Goal: Task Accomplishment & Management: Manage account settings

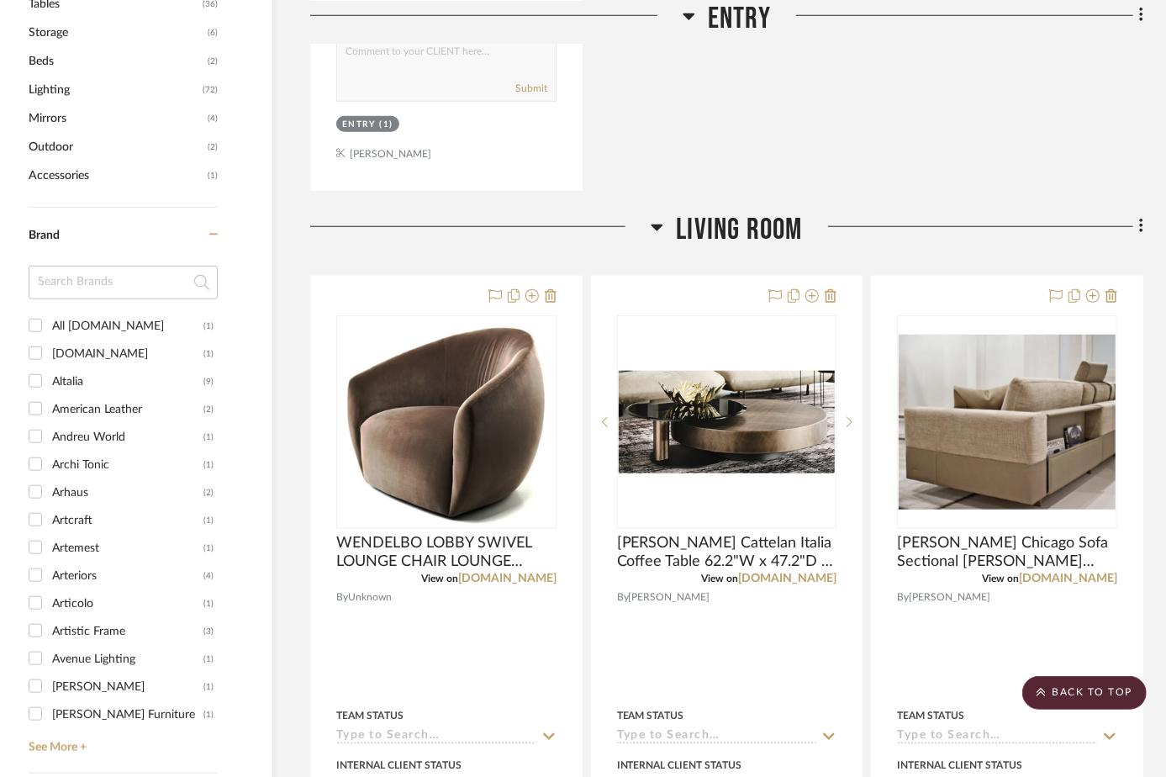
scroll to position [0, 44]
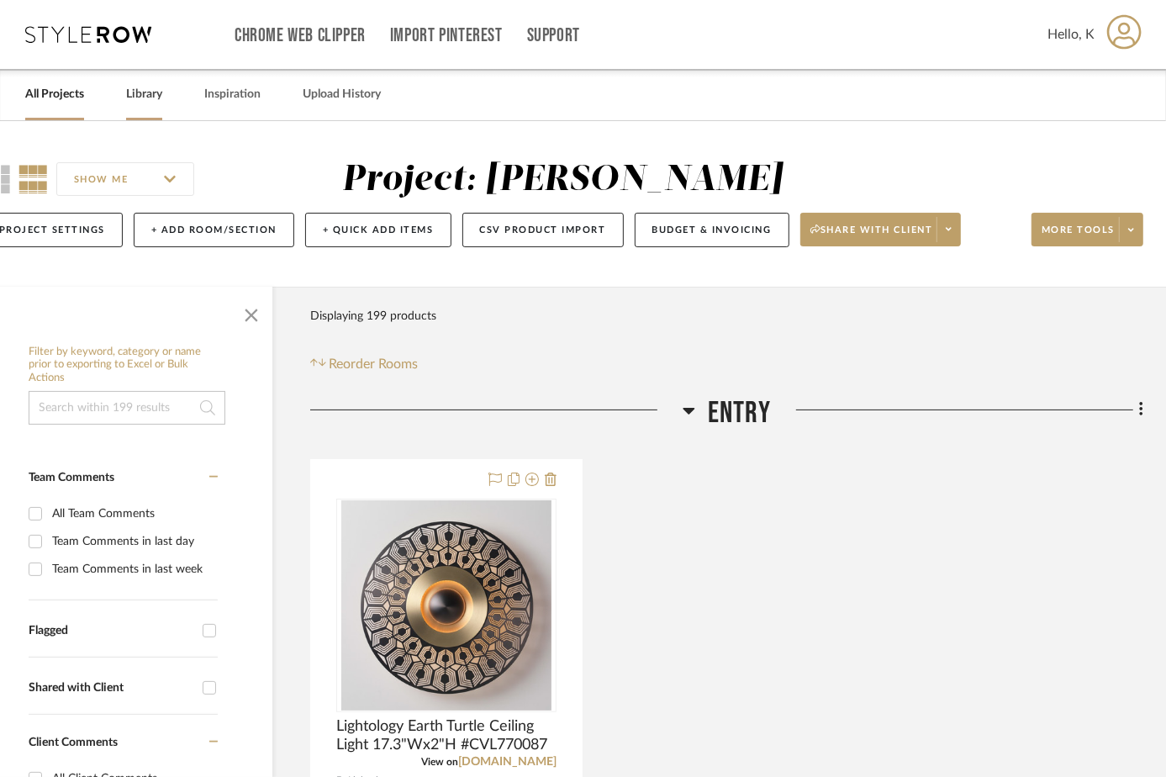
click at [129, 96] on link "Library" at bounding box center [144, 94] width 36 height 23
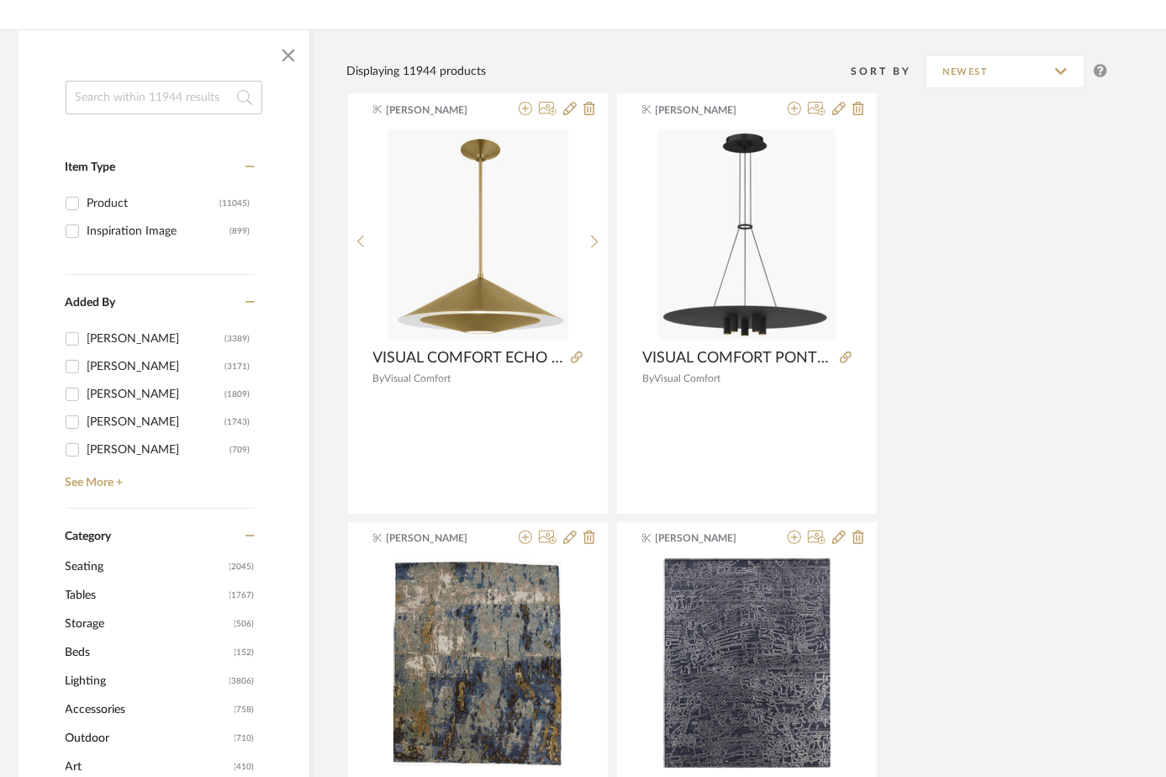
scroll to position [458, 44]
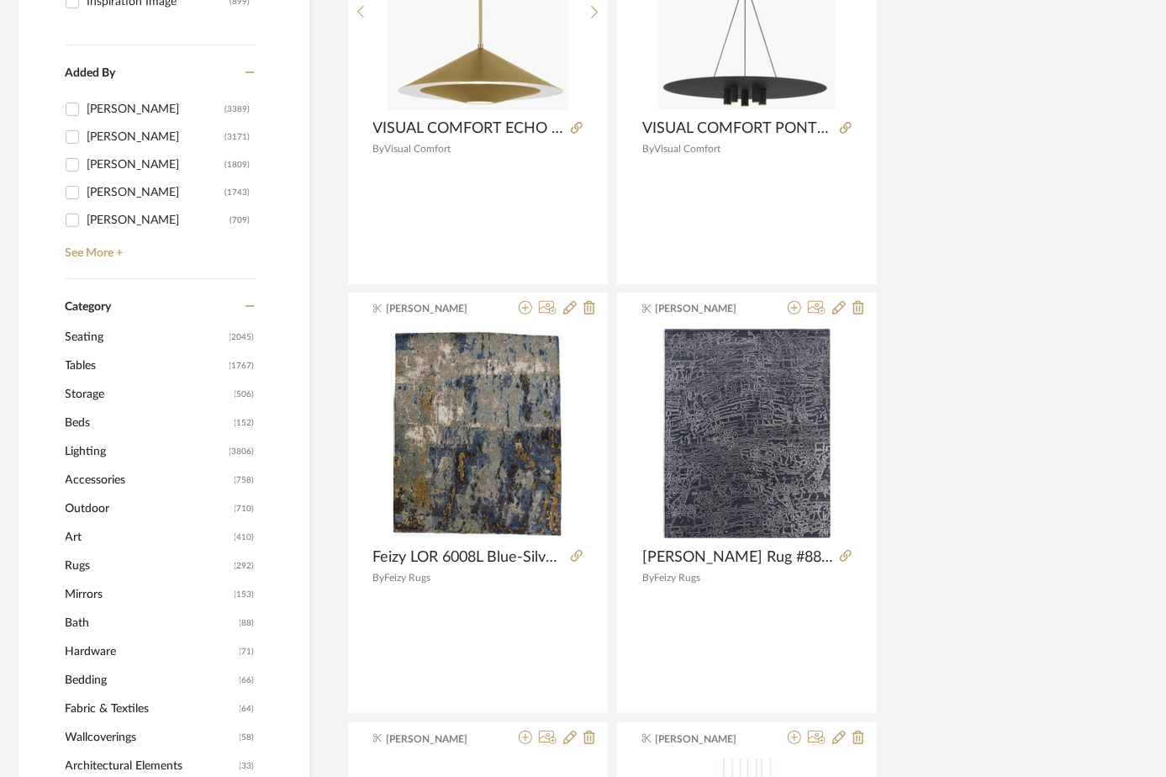
click at [82, 561] on span "Rugs" at bounding box center [148, 565] width 165 height 29
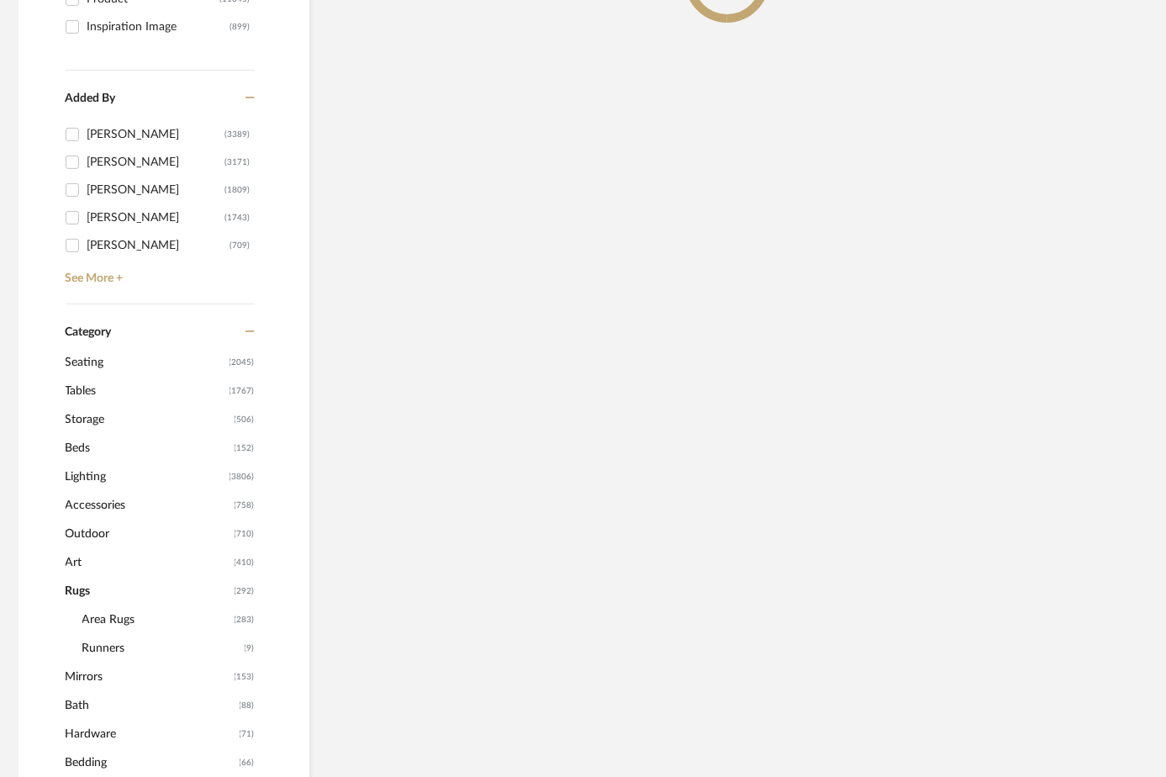
scroll to position [483, 44]
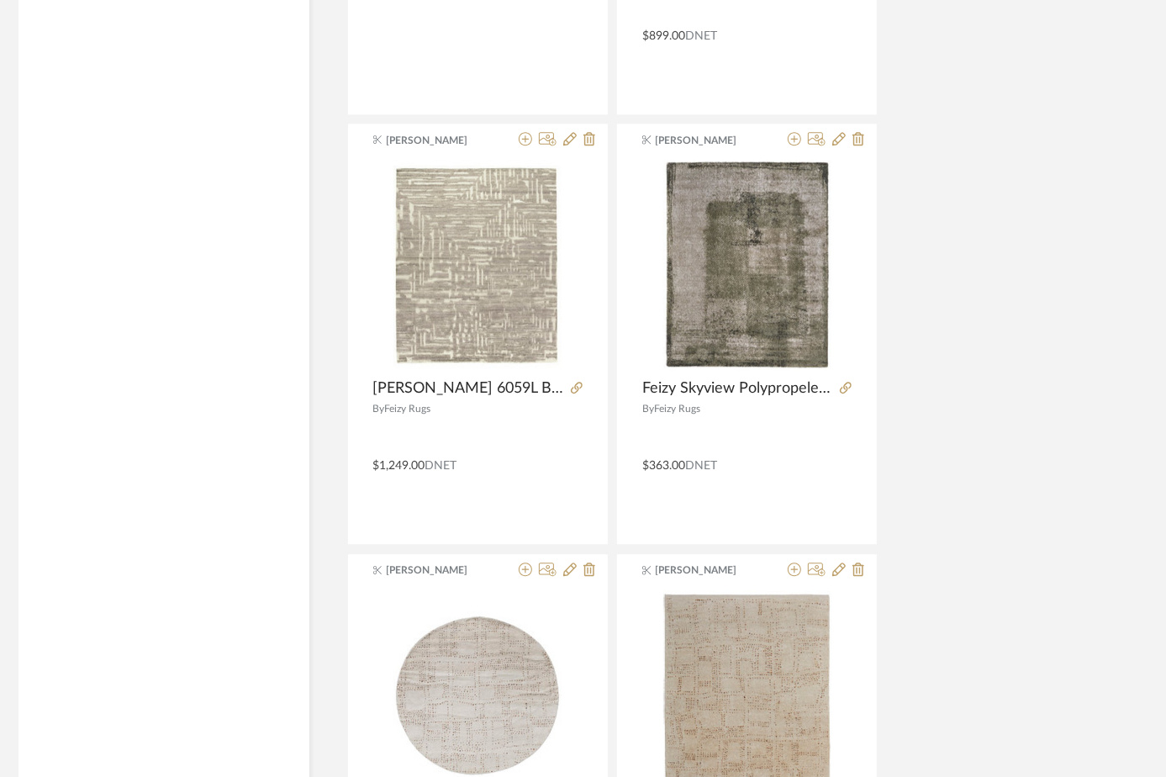
scroll to position [3158, 44]
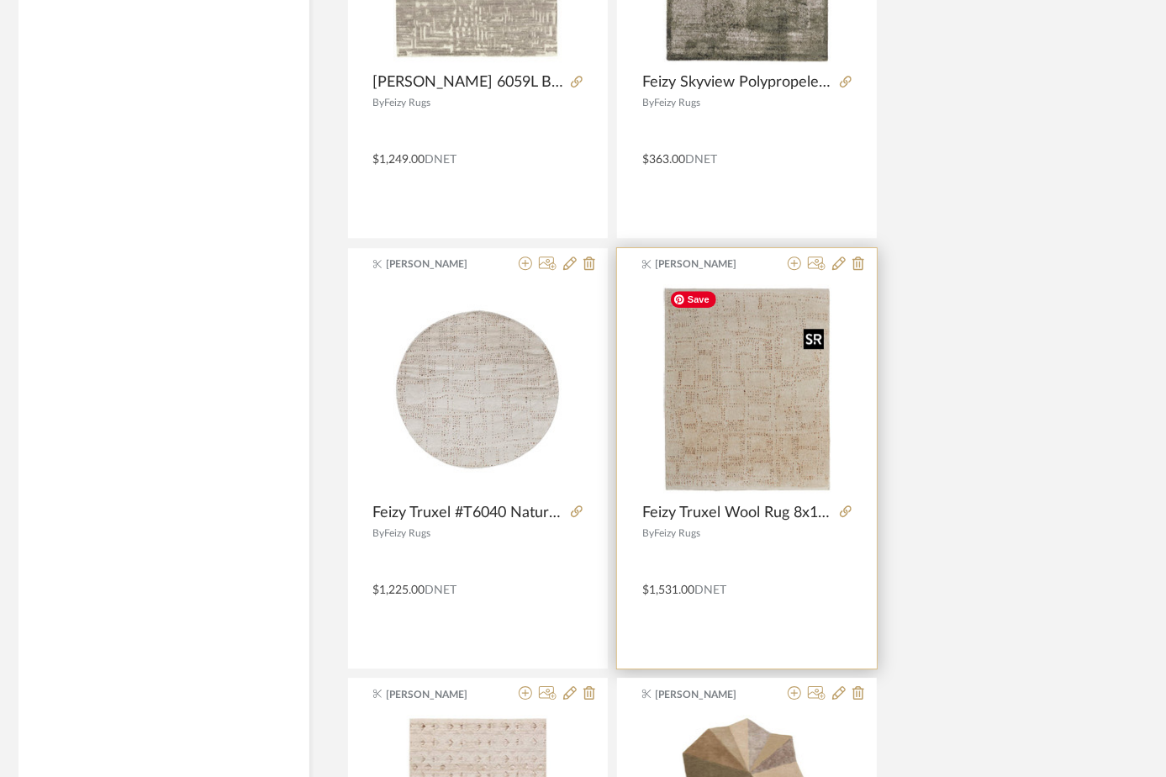
click at [739, 408] on img "0" at bounding box center [747, 389] width 168 height 210
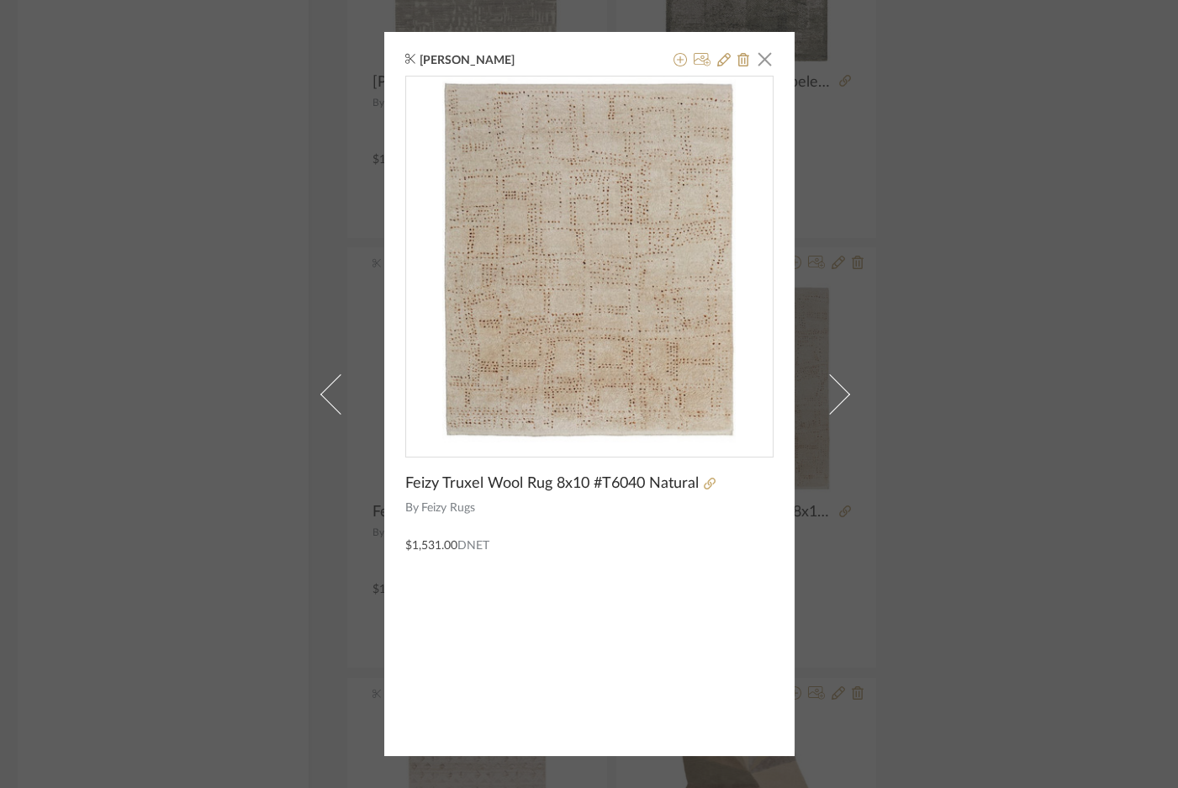
click at [1002, 361] on div "[PERSON_NAME] × Feizy Truxel Wool Rug 8x10 #T6040 Natural By Feizy Rugs $1,531.…" at bounding box center [589, 394] width 1178 height 788
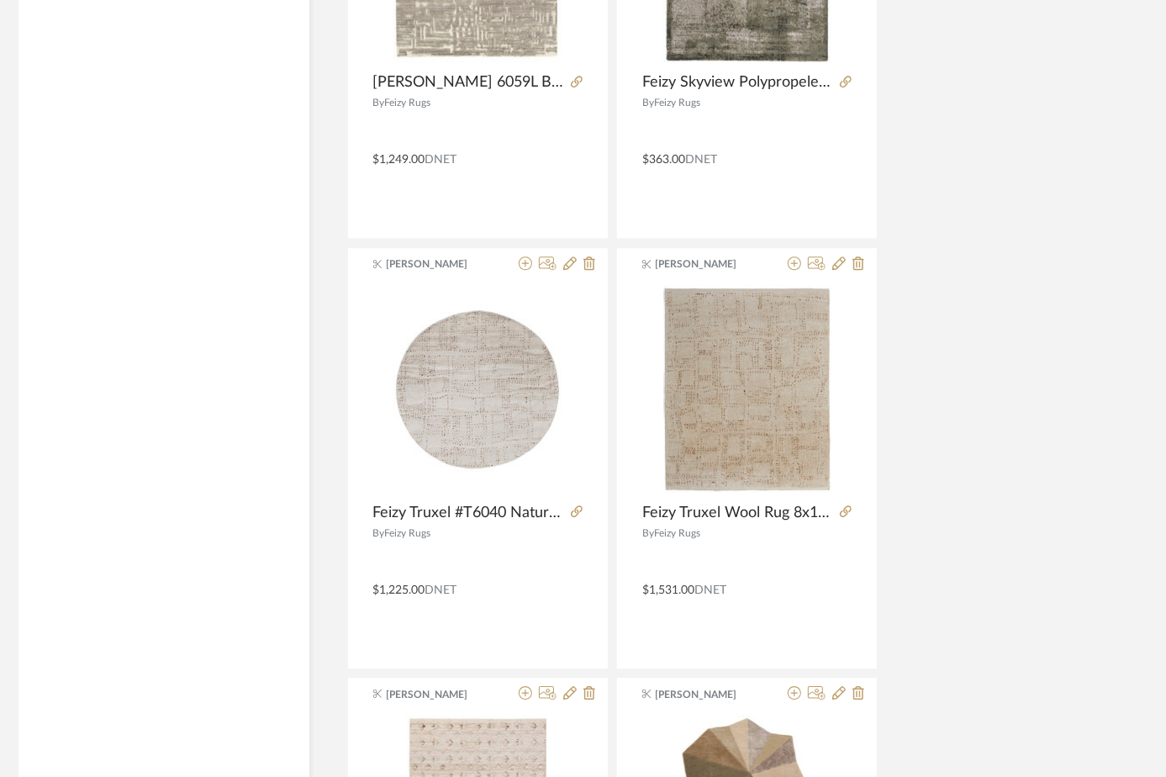
scroll to position [3463, 44]
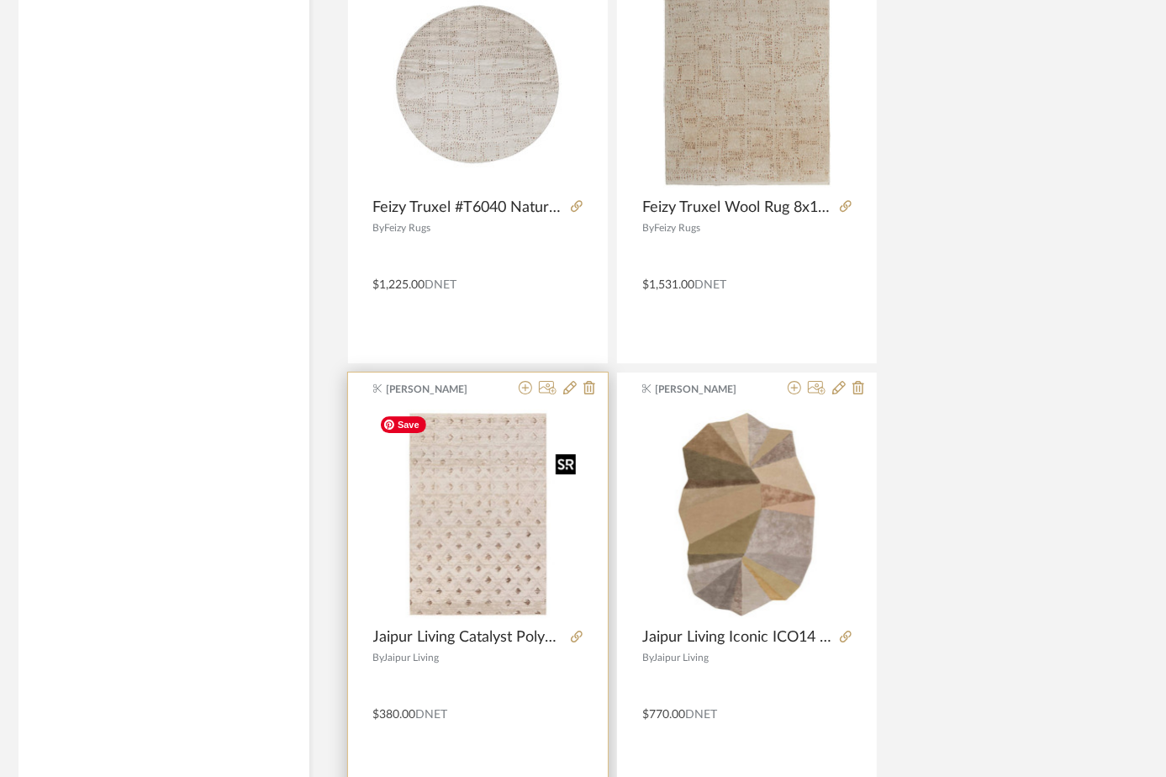
click at [445, 515] on img "0" at bounding box center [477, 513] width 209 height 209
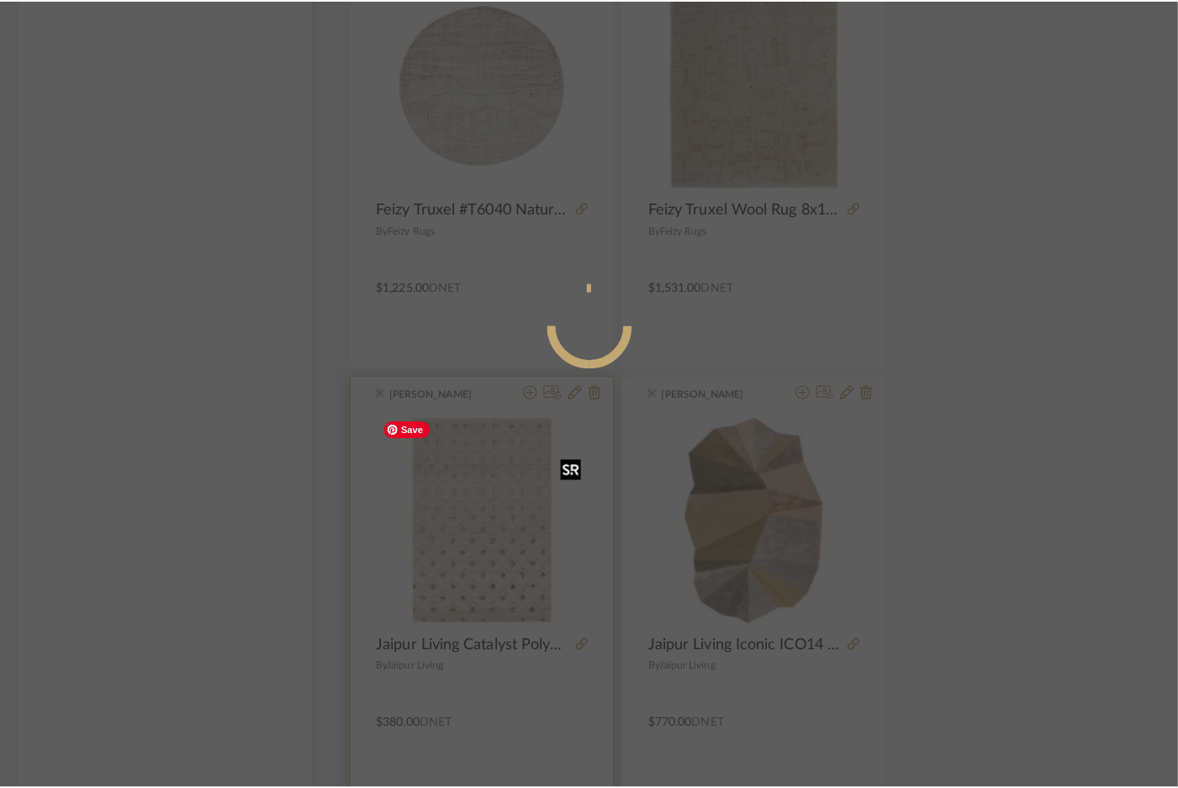
scroll to position [0, 0]
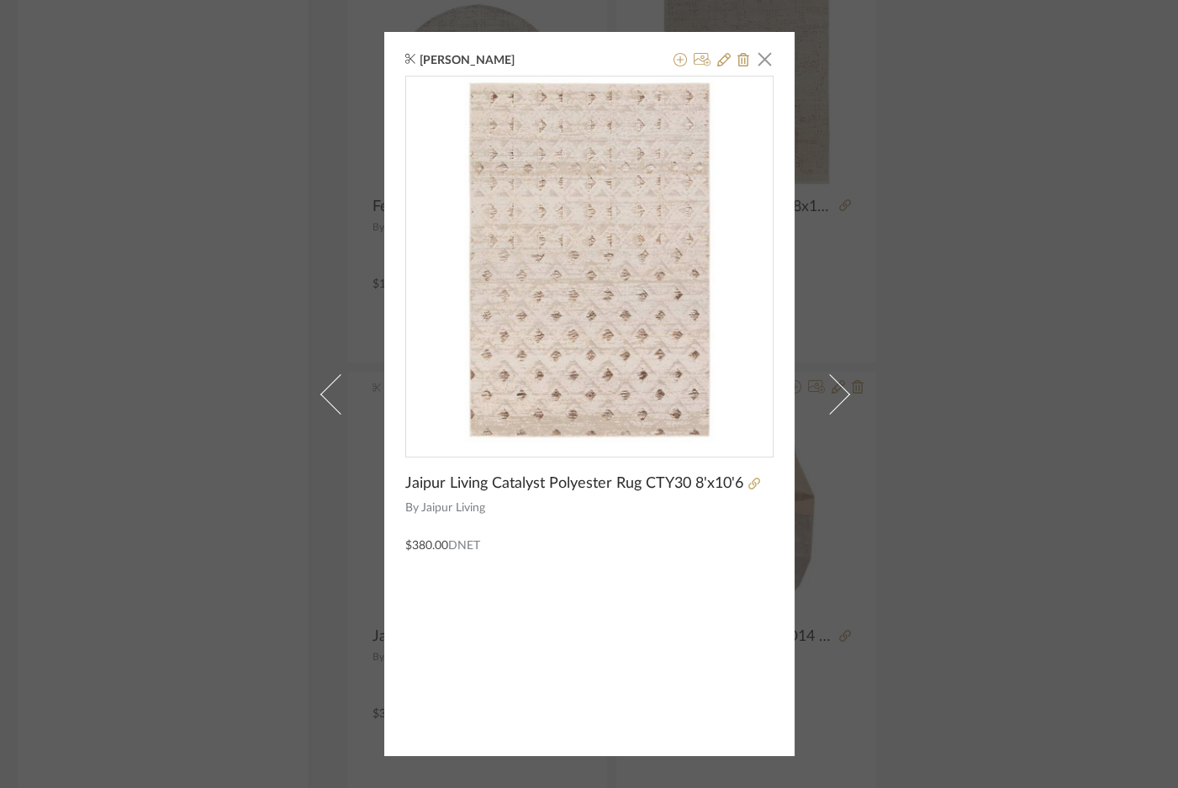
click at [956, 272] on div "[PERSON_NAME] × Jaipur Living Catalyst Polyester Rug CTY30 8'x10'6 By Jaipur Li…" at bounding box center [589, 394] width 1178 height 788
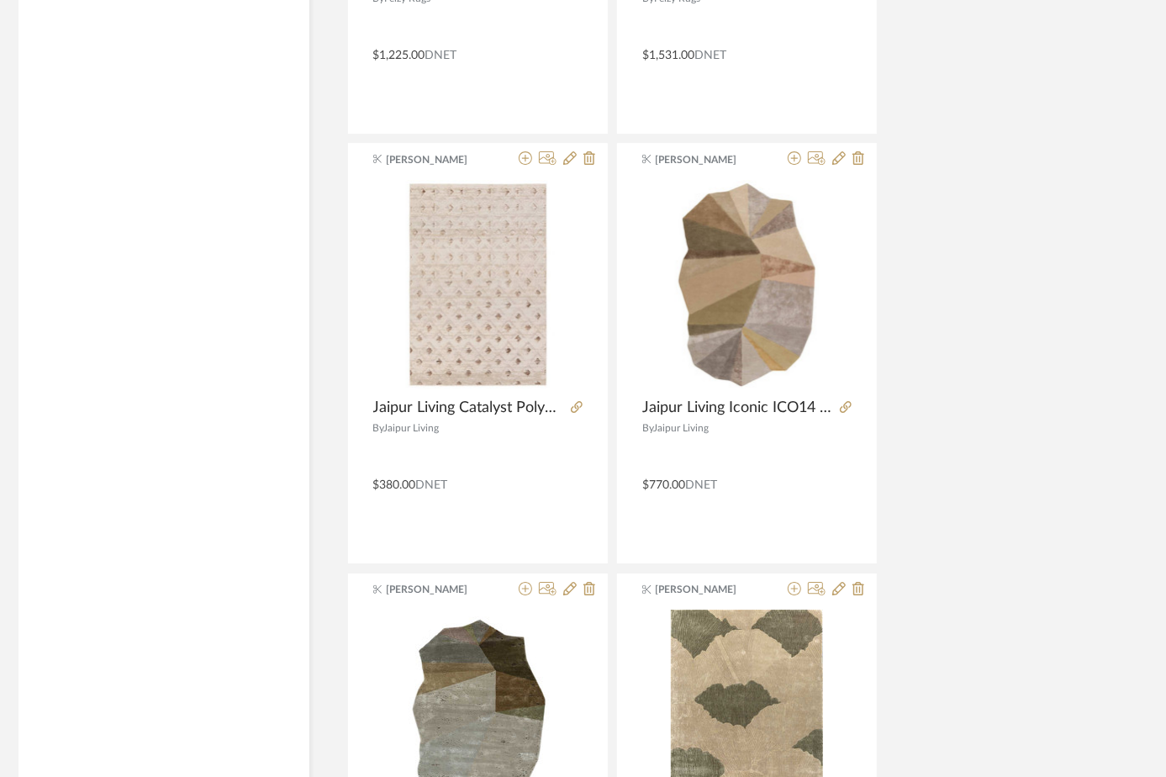
scroll to position [3922, 44]
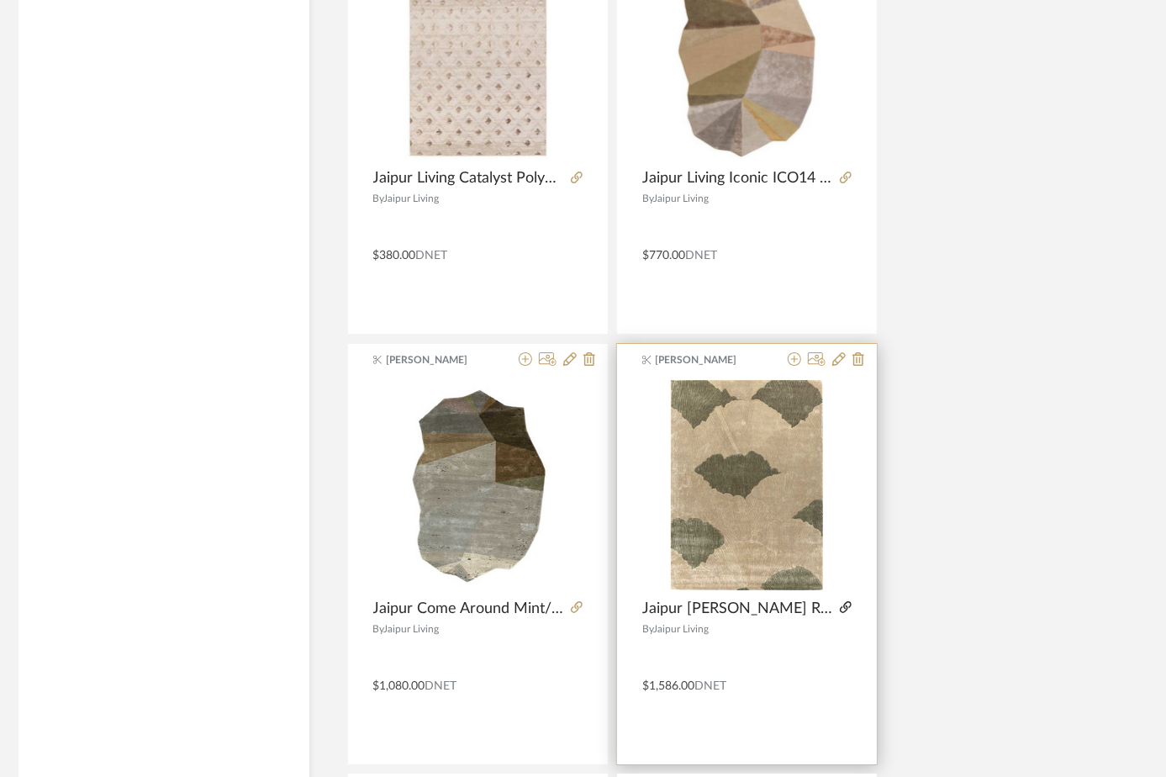
click at [845, 605] on icon at bounding box center [846, 607] width 12 height 12
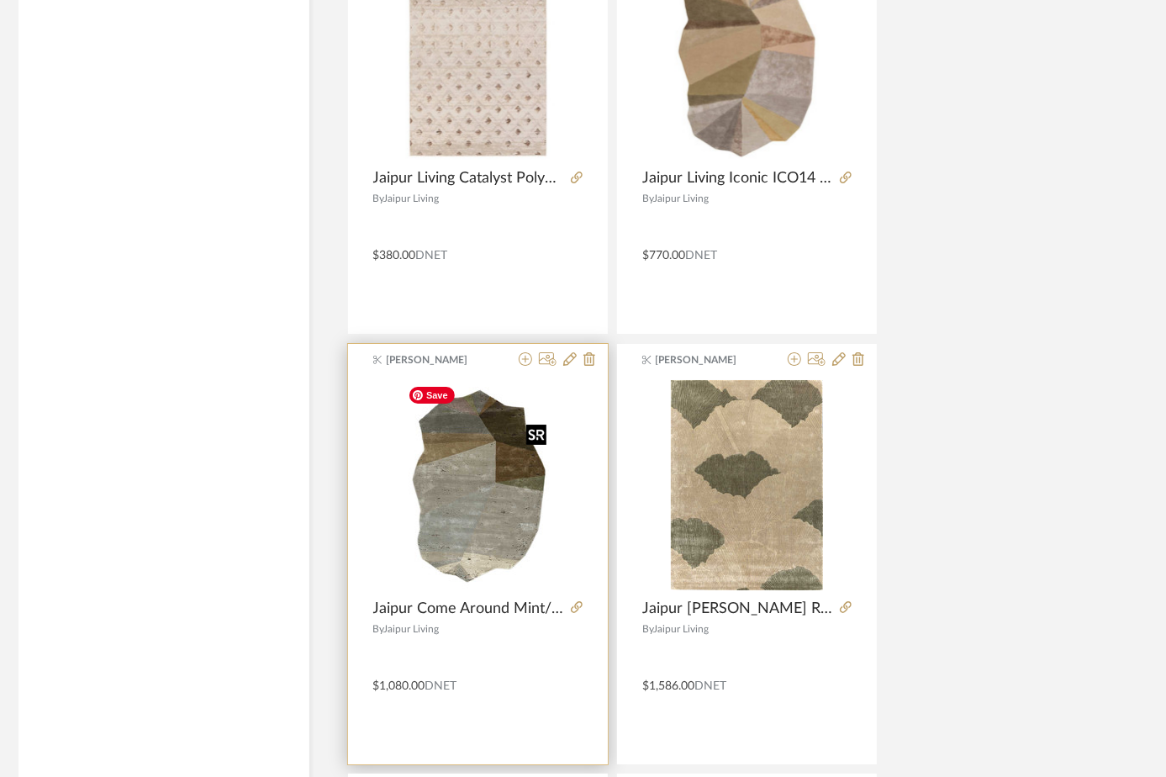
click at [513, 488] on img "0" at bounding box center [478, 485] width 152 height 210
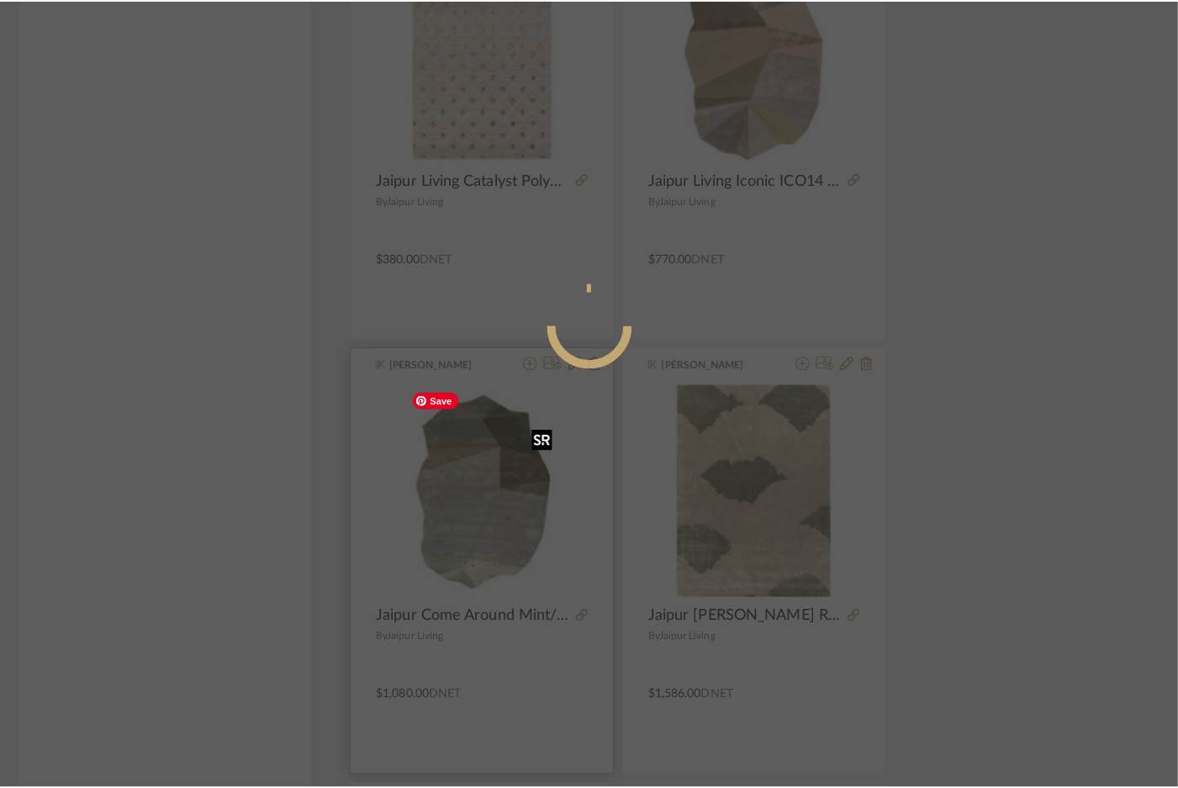
scroll to position [0, 0]
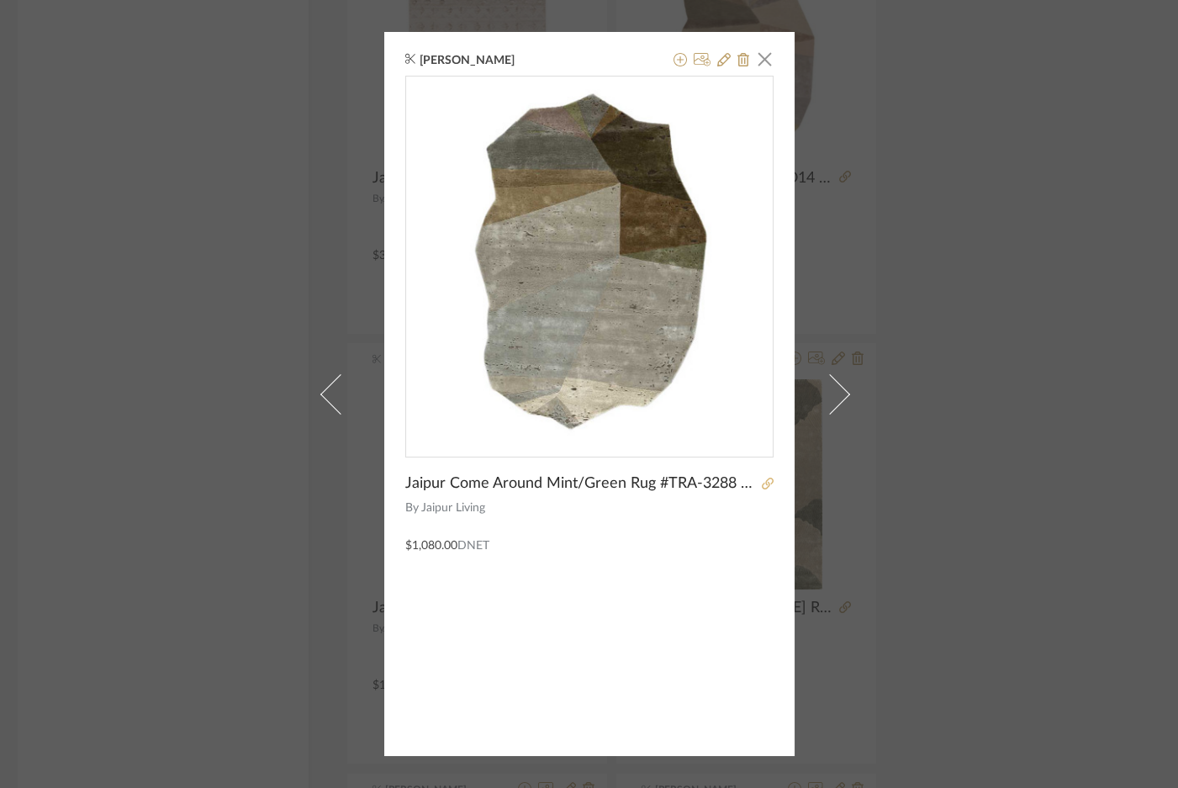
click at [765, 480] on icon at bounding box center [768, 483] width 12 height 12
click at [138, 423] on div "[PERSON_NAME] × Jaipur Come Around Mint/Green Rug #TRA-3288 6x9 By Jaipur Livin…" at bounding box center [589, 394] width 1178 height 788
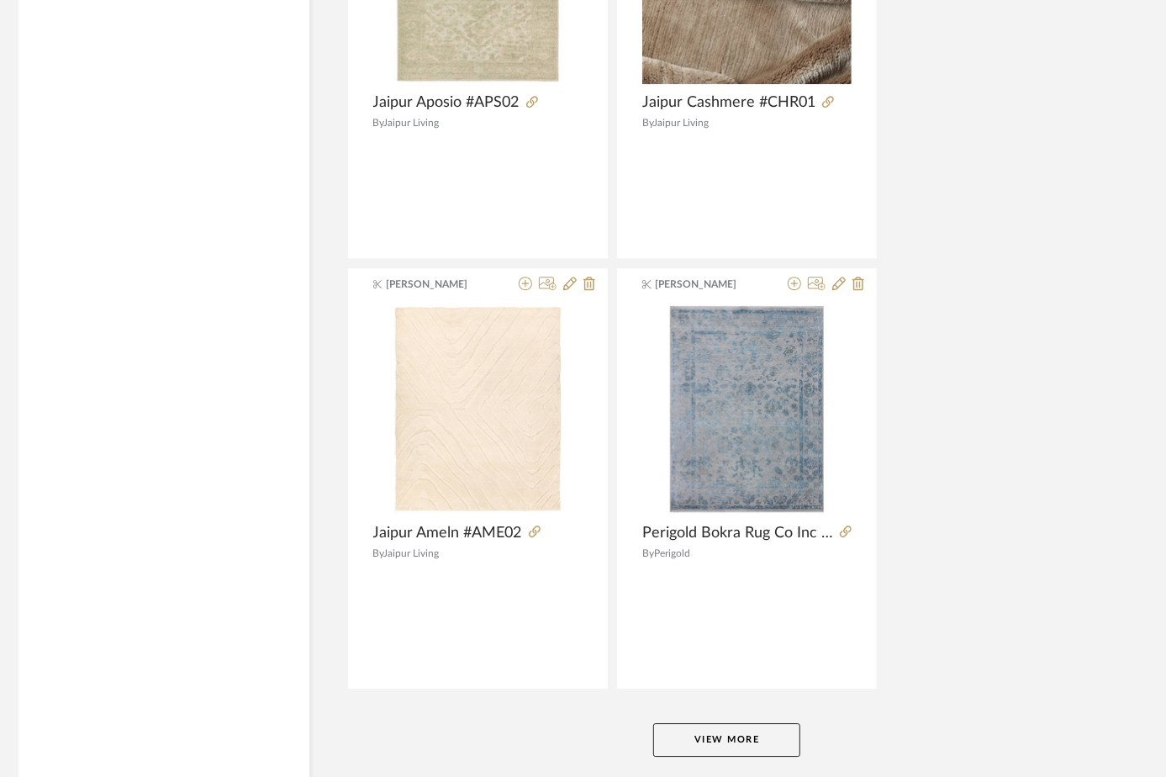
scroll to position [7524, 44]
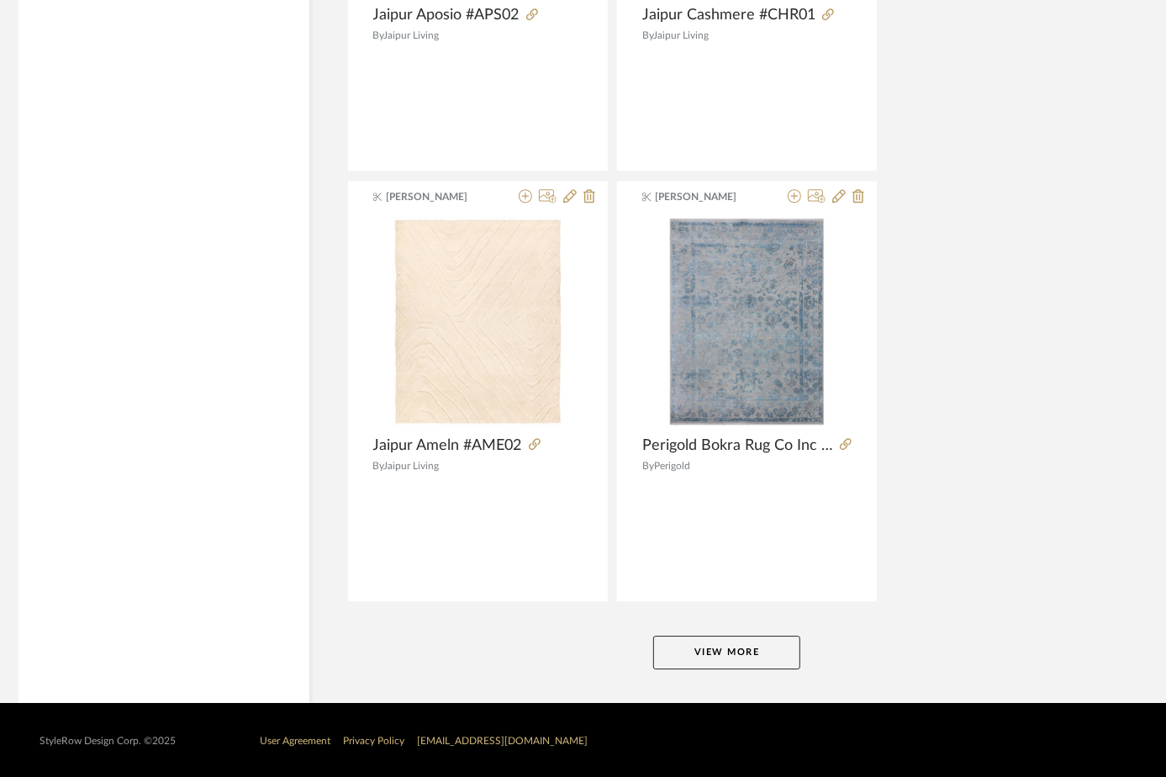
click at [724, 647] on button "View More" at bounding box center [726, 652] width 147 height 34
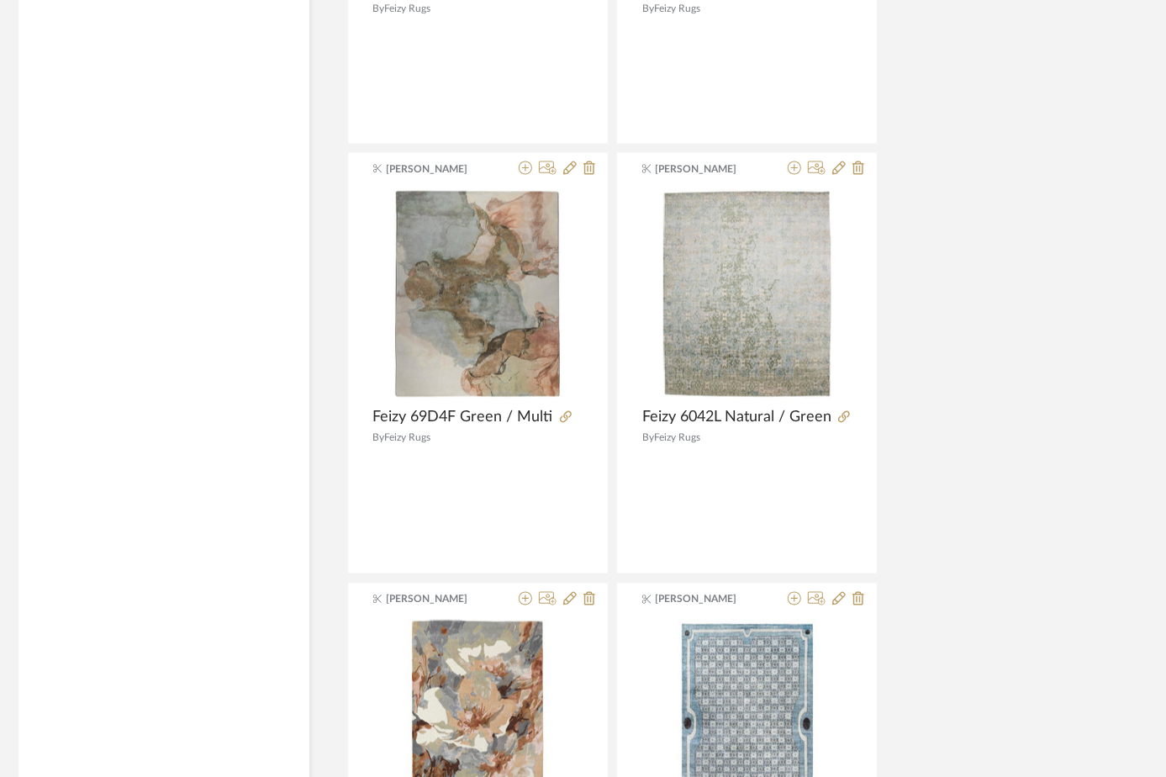
scroll to position [15242, 44]
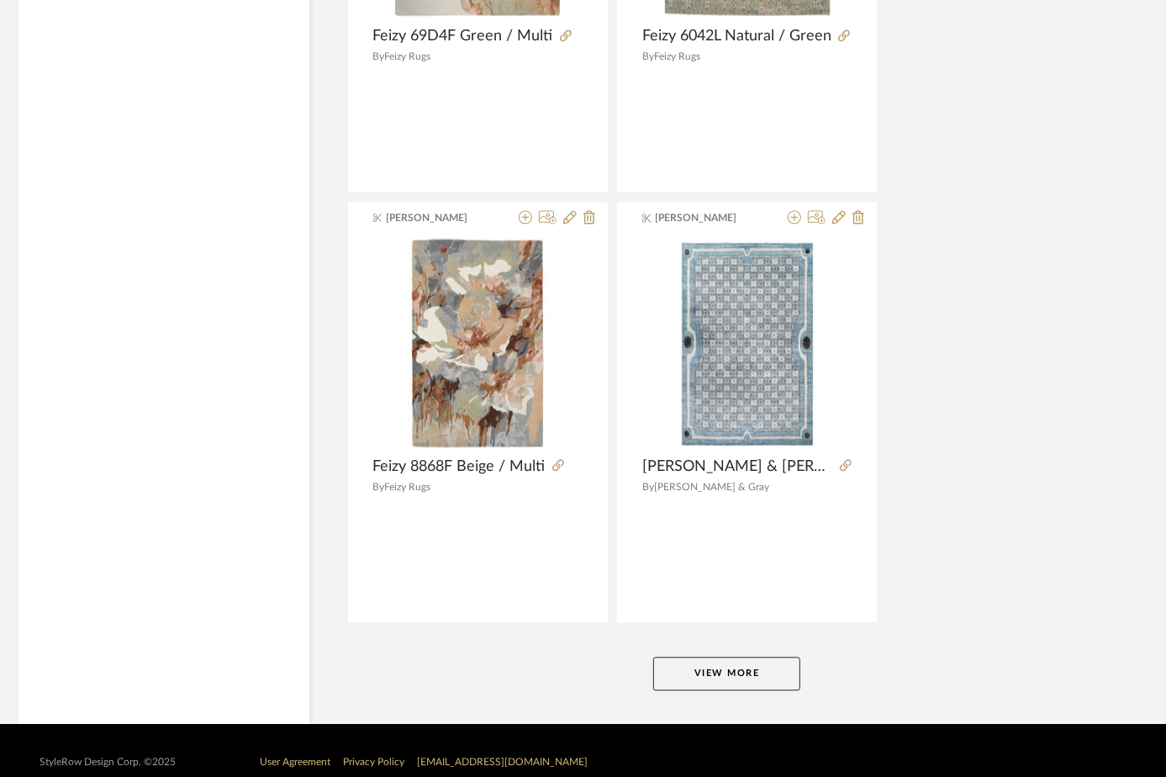
click at [739, 667] on button "View More" at bounding box center [726, 673] width 147 height 34
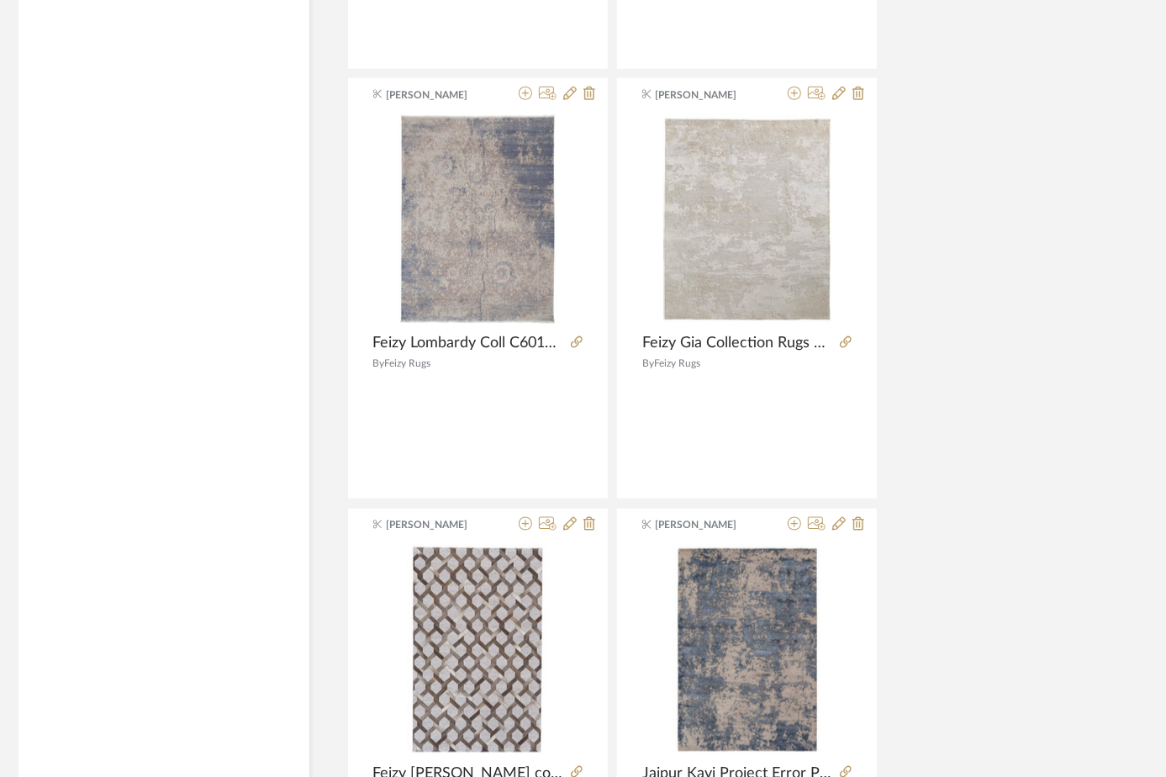
scroll to position [18681, 44]
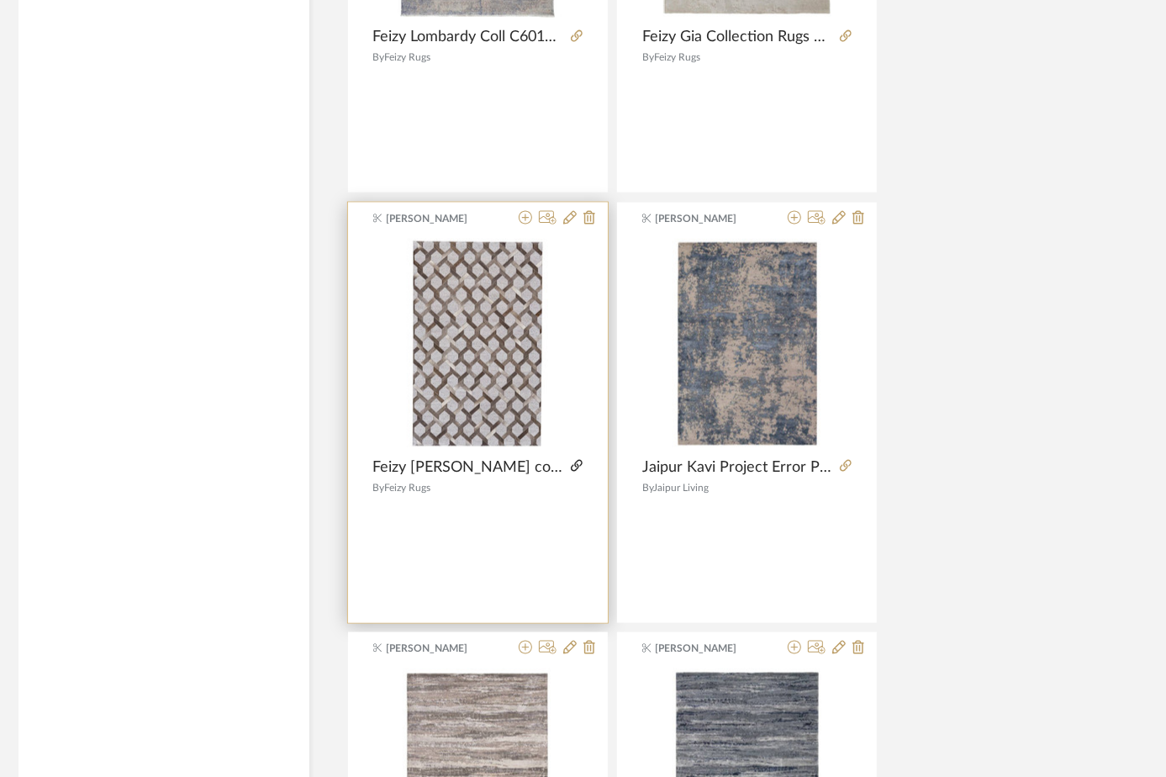
click at [579, 460] on icon at bounding box center [577, 466] width 12 height 12
click at [522, 211] on icon at bounding box center [525, 217] width 13 height 13
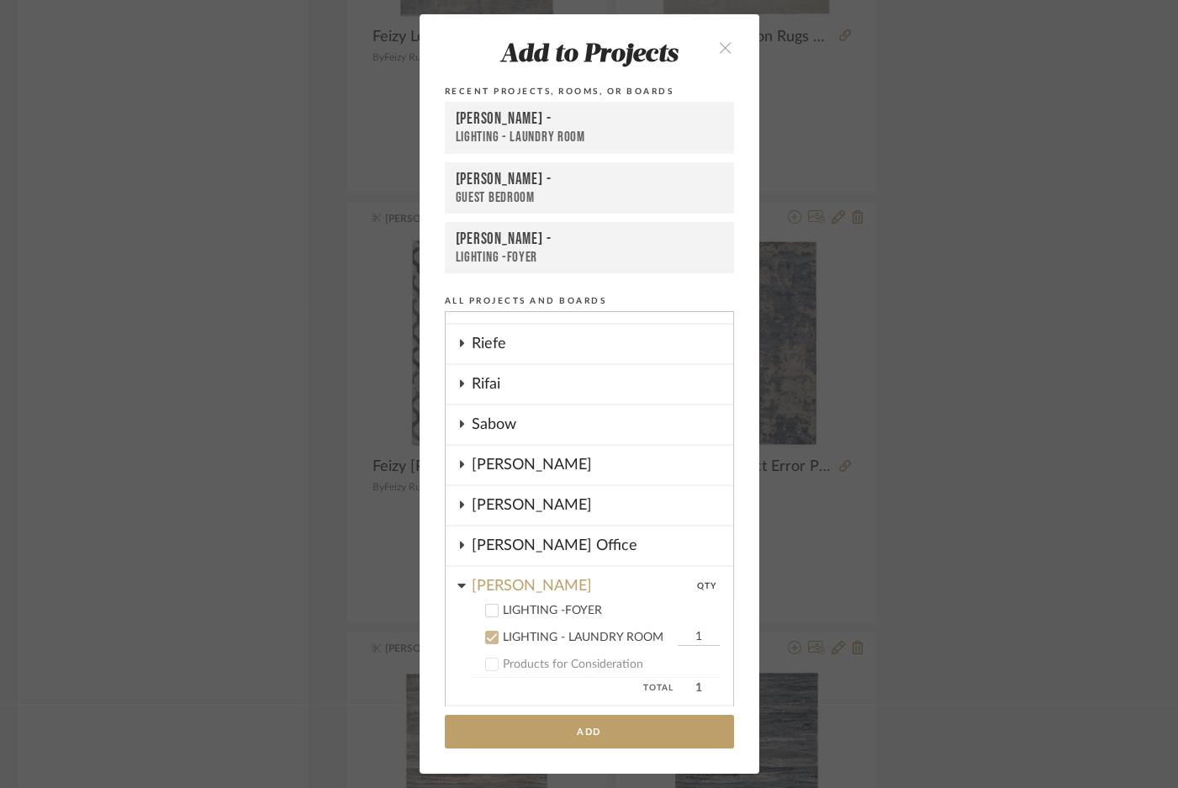
scroll to position [1188, 0]
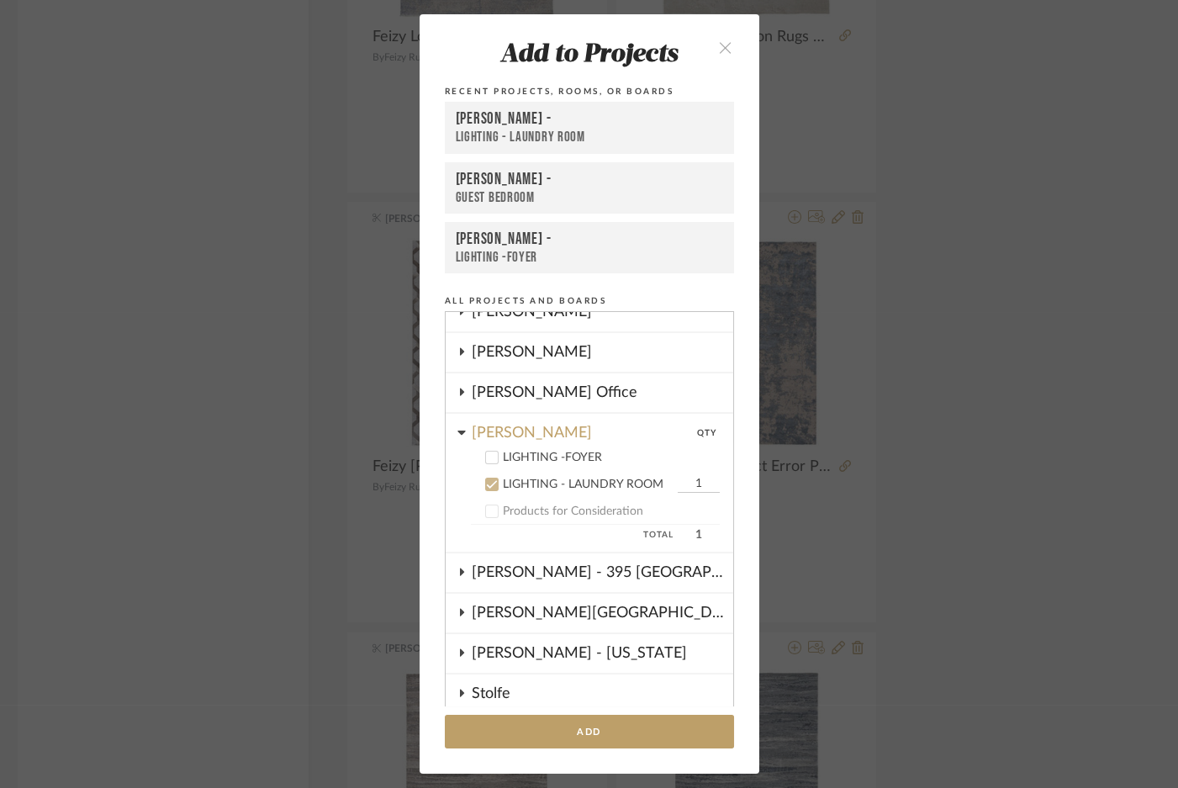
click at [486, 480] on icon at bounding box center [492, 484] width 12 height 12
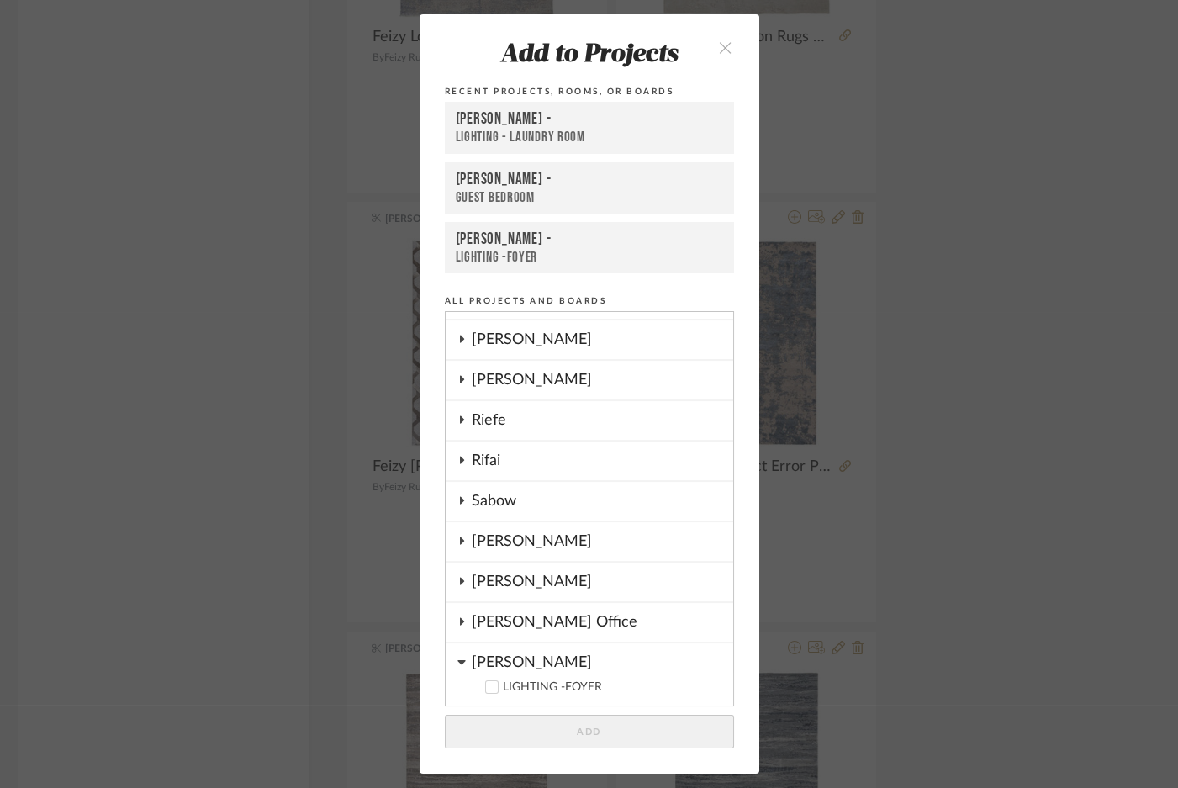
scroll to position [1264, 0]
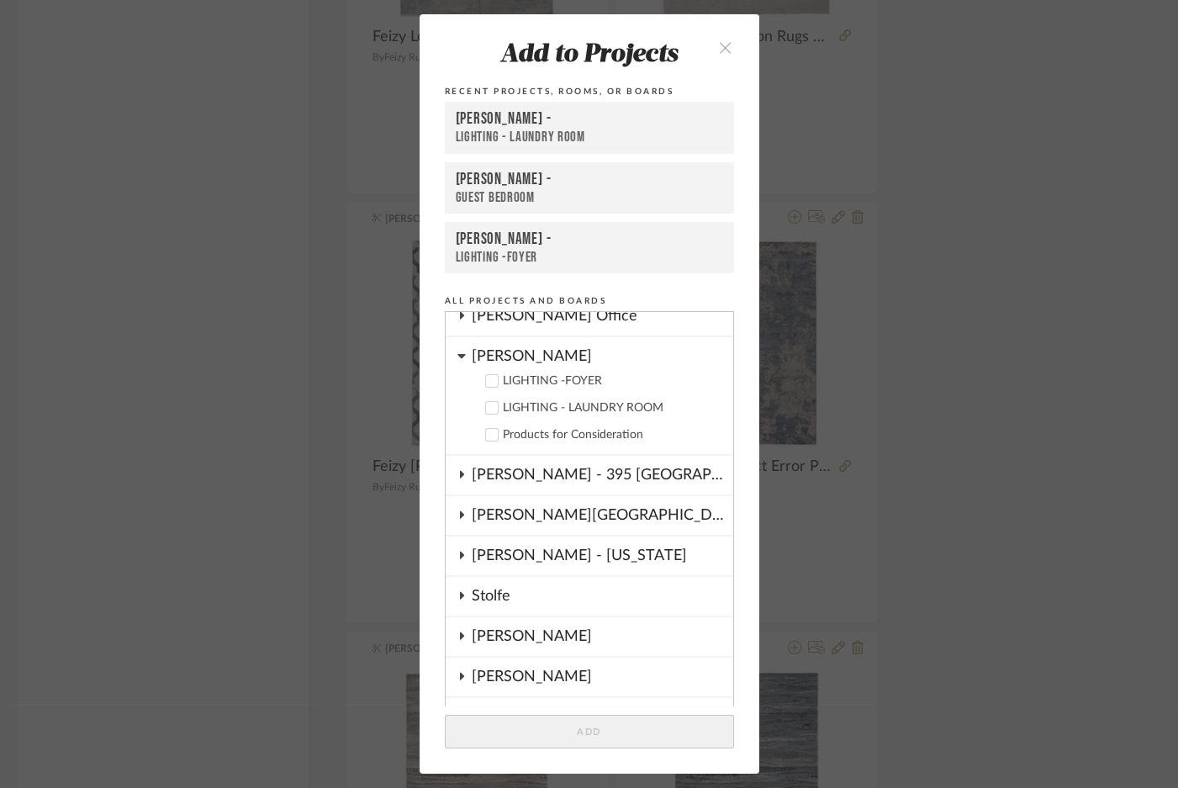
click at [491, 626] on div "[PERSON_NAME]" at bounding box center [602, 636] width 261 height 39
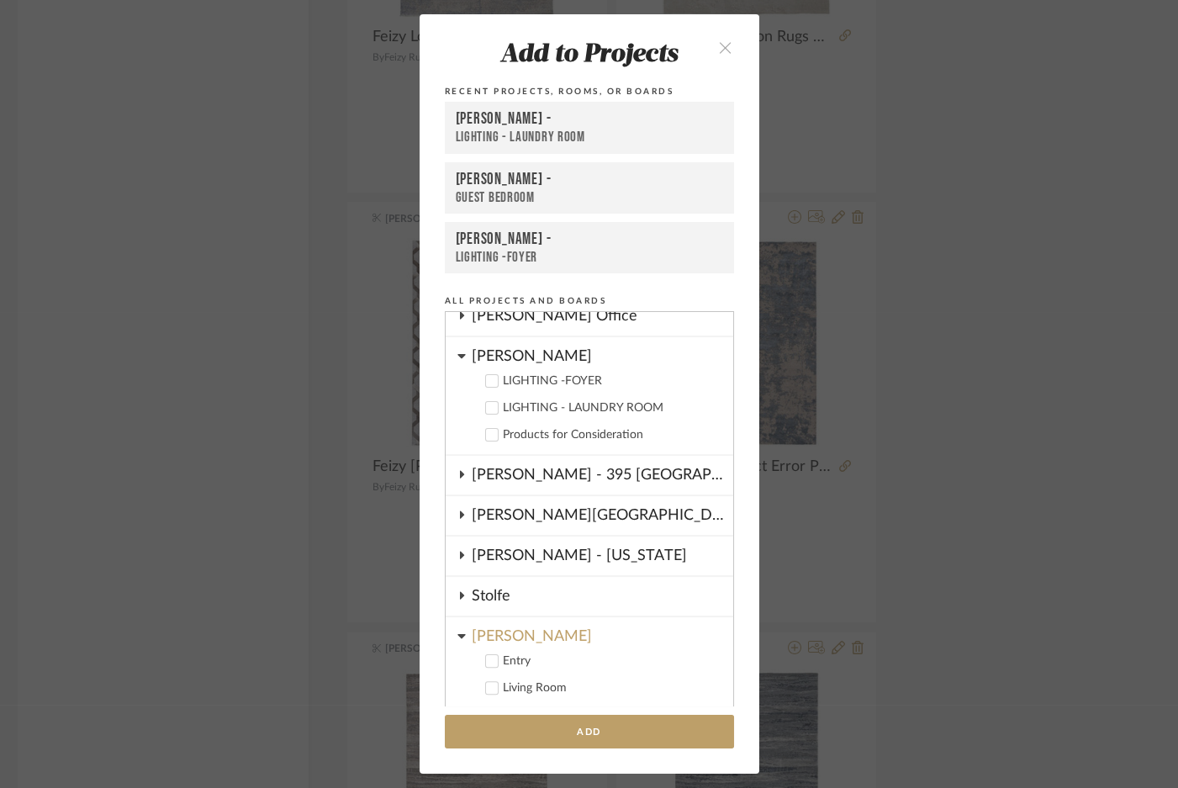
scroll to position [1570, 0]
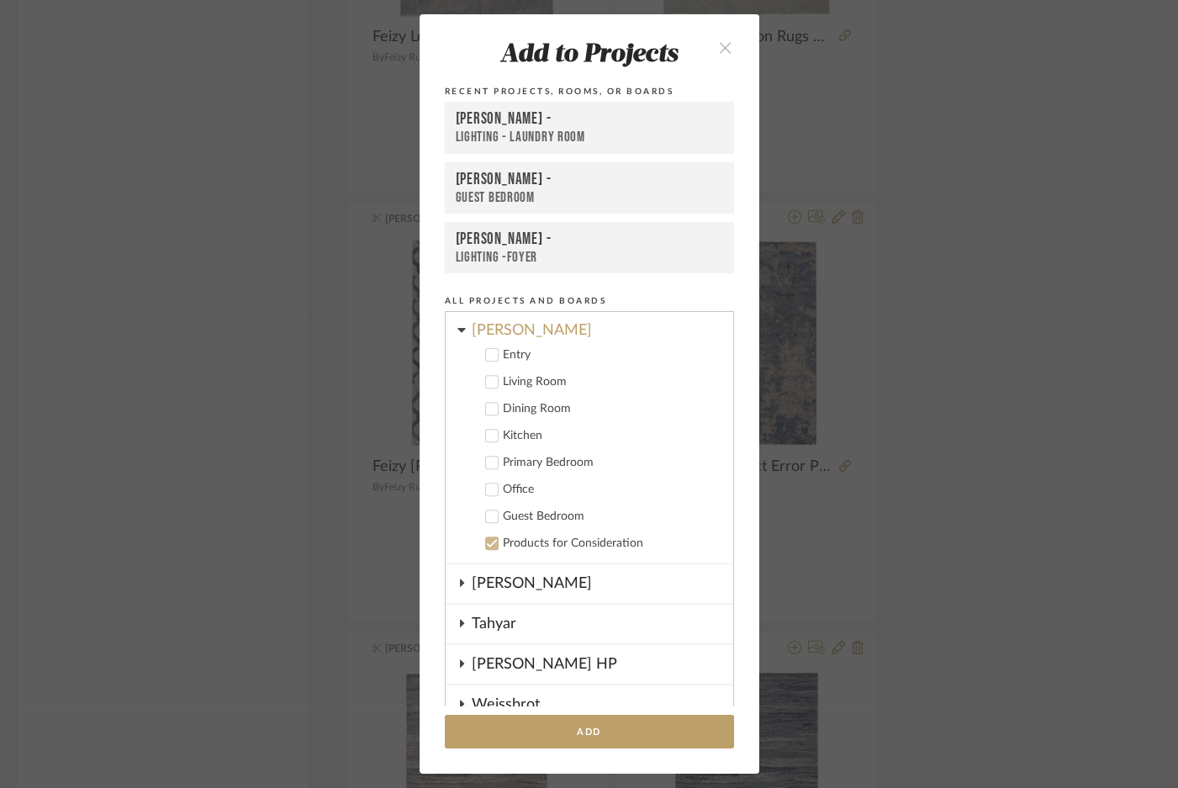
click at [503, 510] on div "Guest Bedroom" at bounding box center [611, 516] width 217 height 14
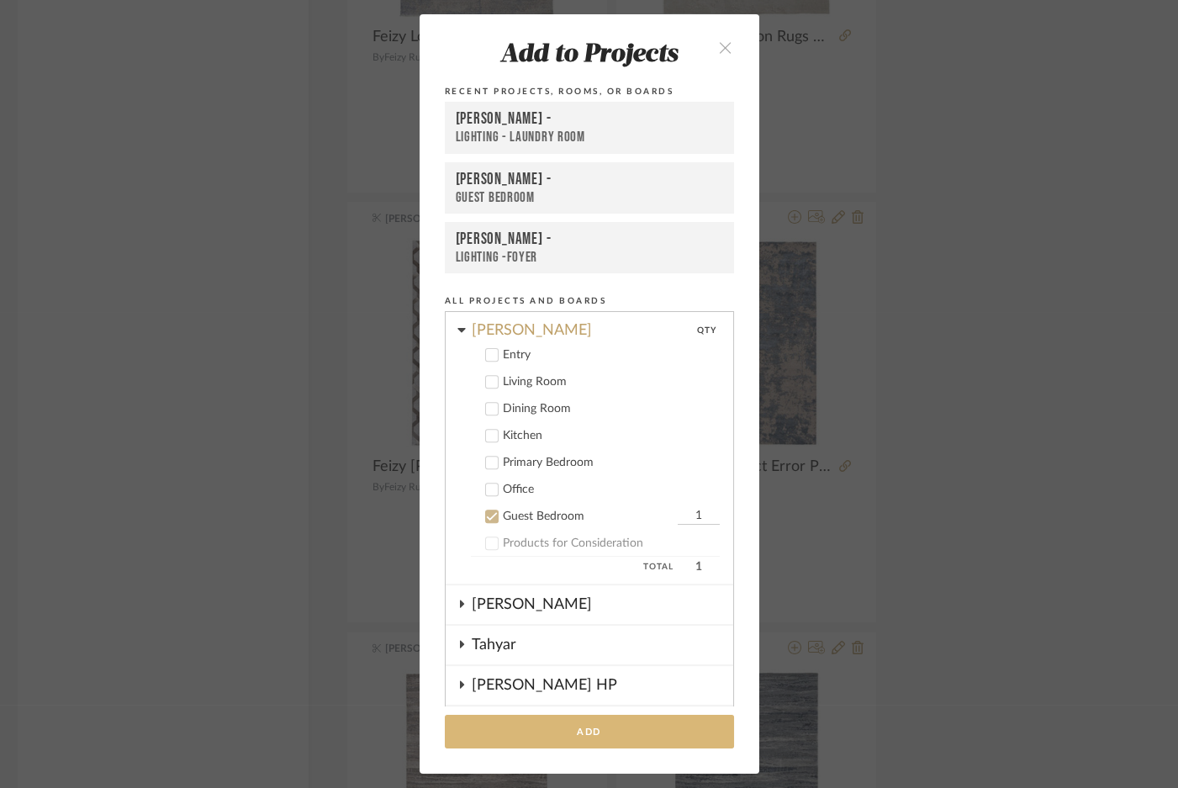
click at [556, 725] on button "Add" at bounding box center [589, 731] width 289 height 34
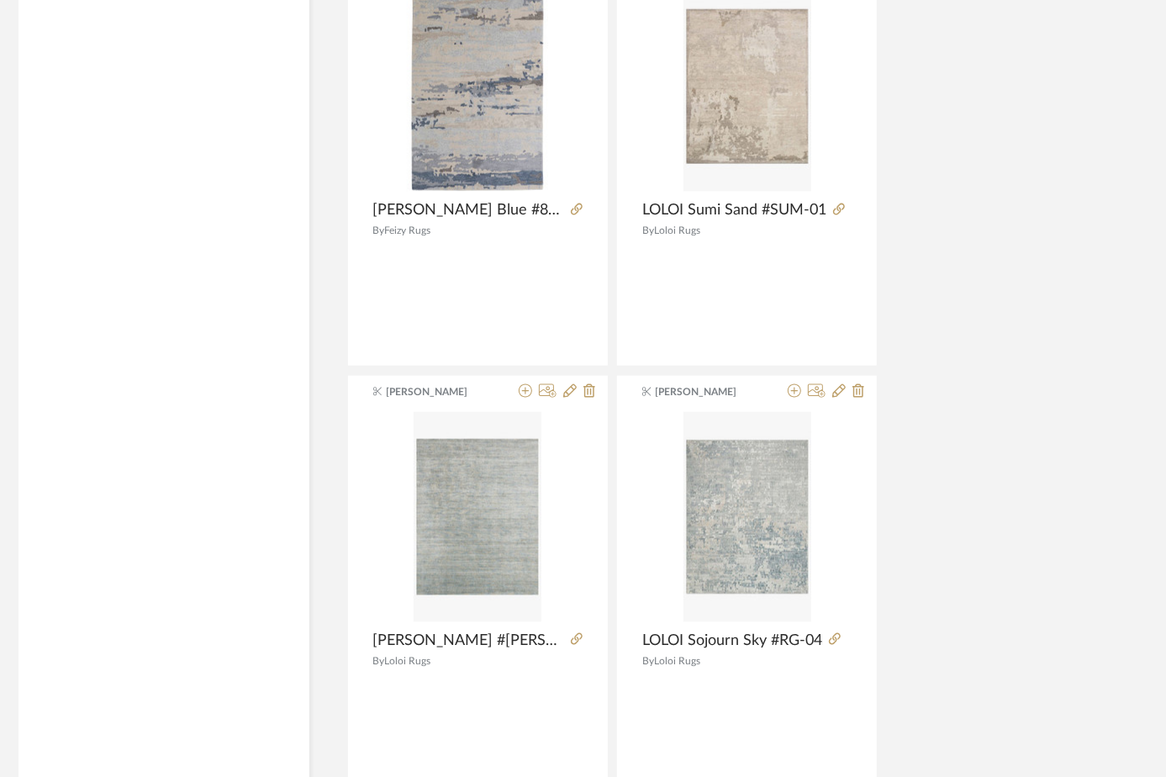
scroll to position [22996, 44]
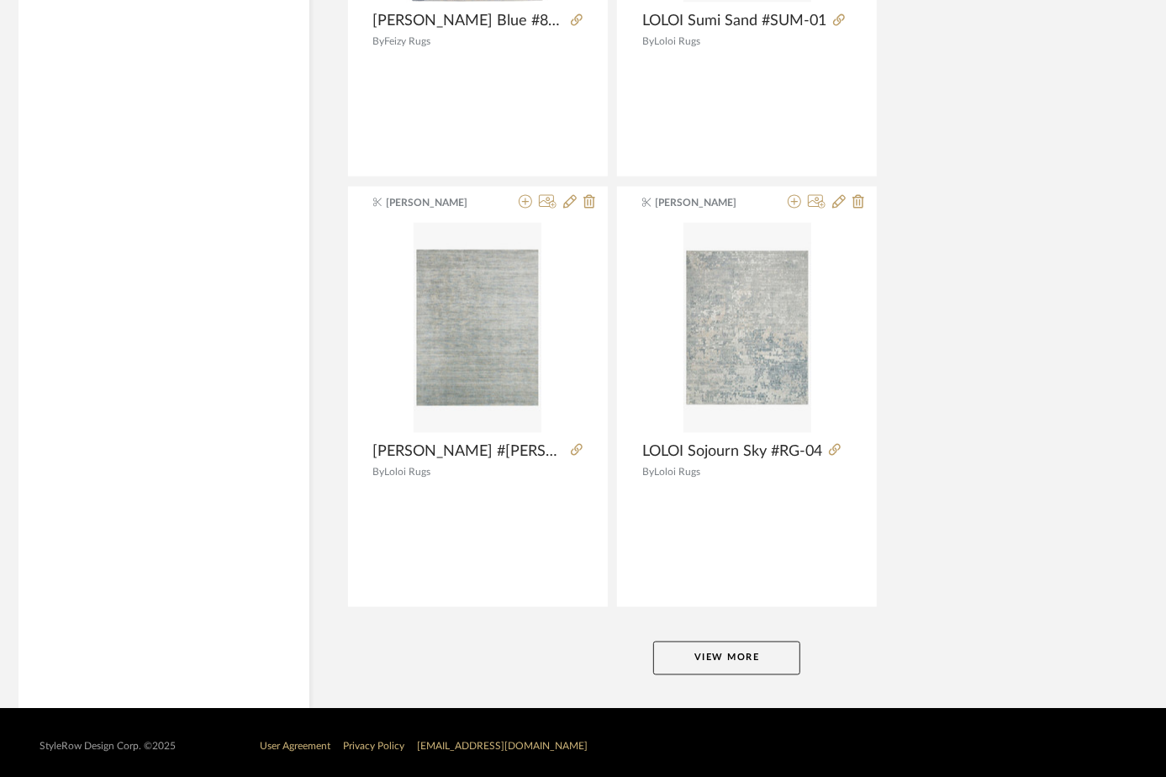
click at [772, 641] on button "View More" at bounding box center [726, 658] width 147 height 34
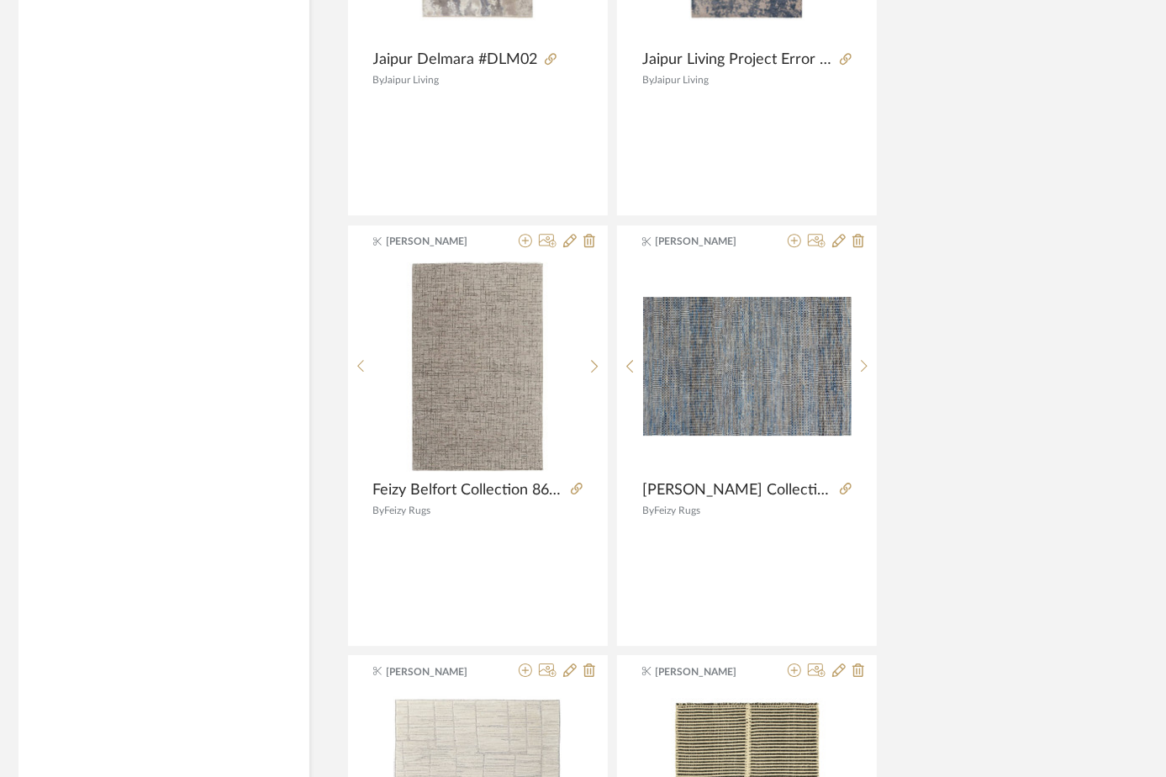
scroll to position [25059, 44]
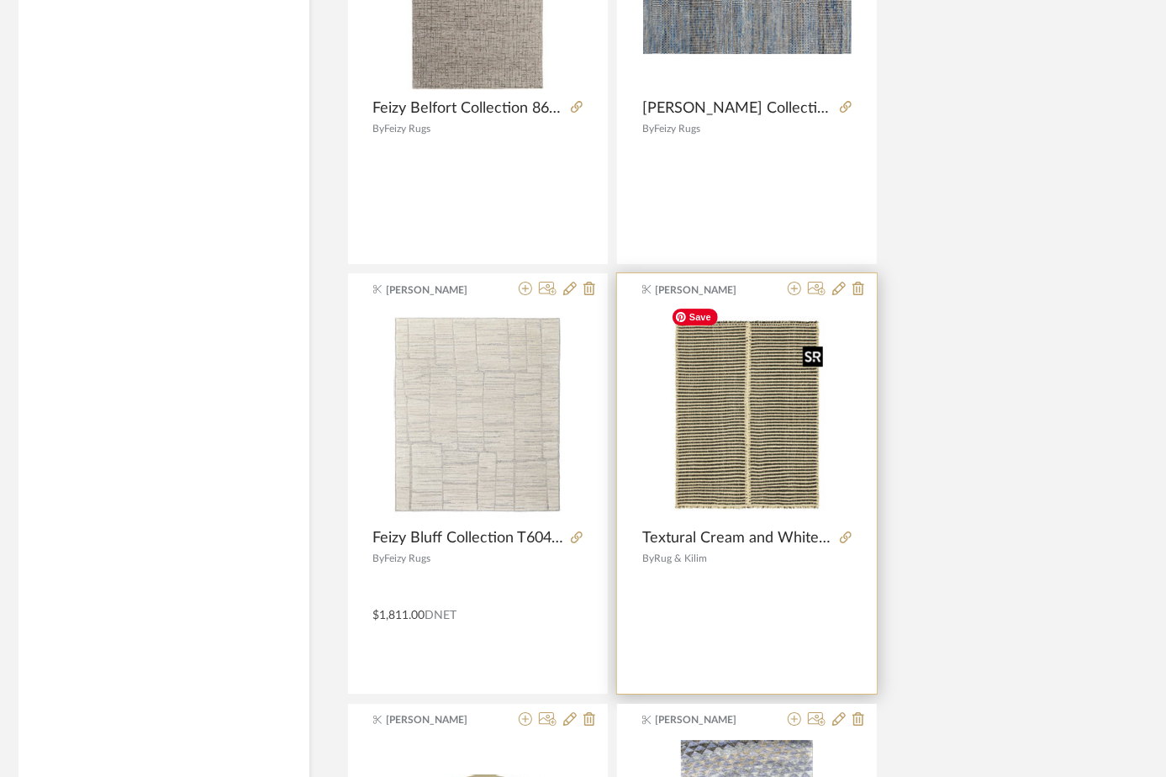
click at [772, 456] on img "0" at bounding box center [747, 414] width 166 height 210
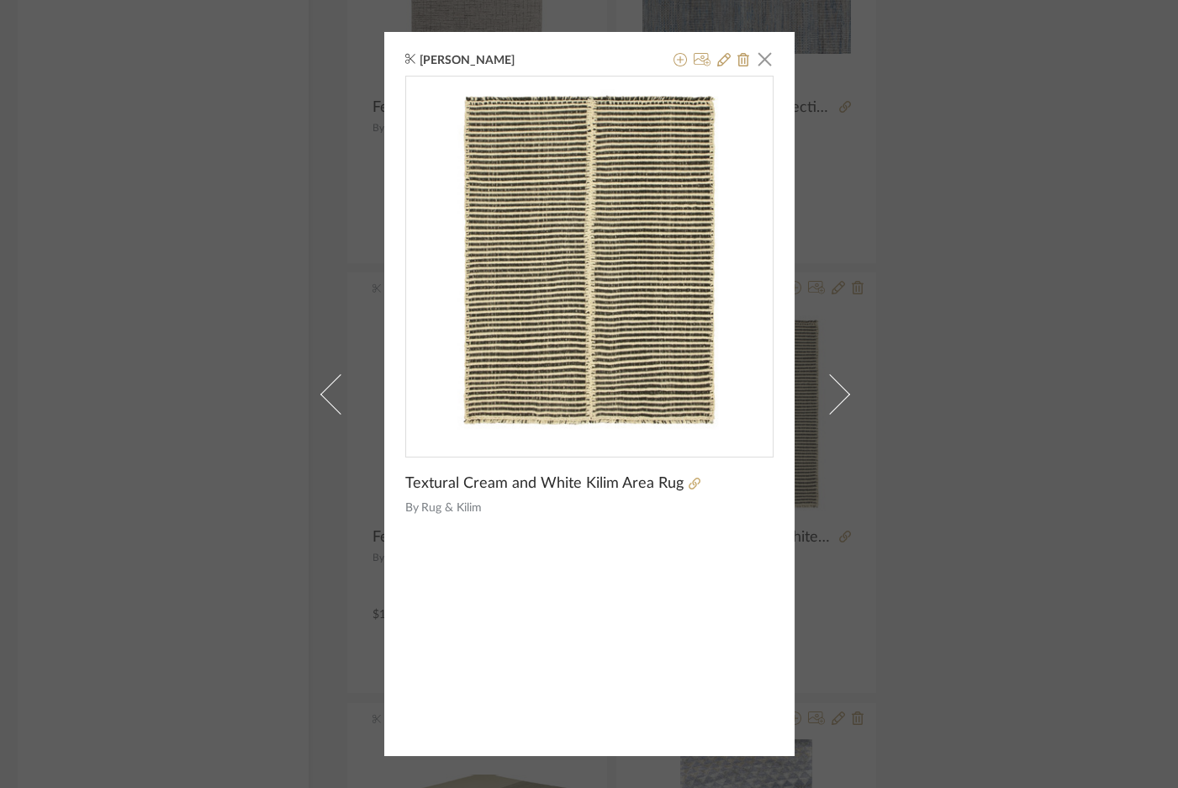
click at [941, 402] on div "[PERSON_NAME] × Textural Cream and White Kilim Area Rug By Rug & Kilim" at bounding box center [589, 394] width 1178 height 788
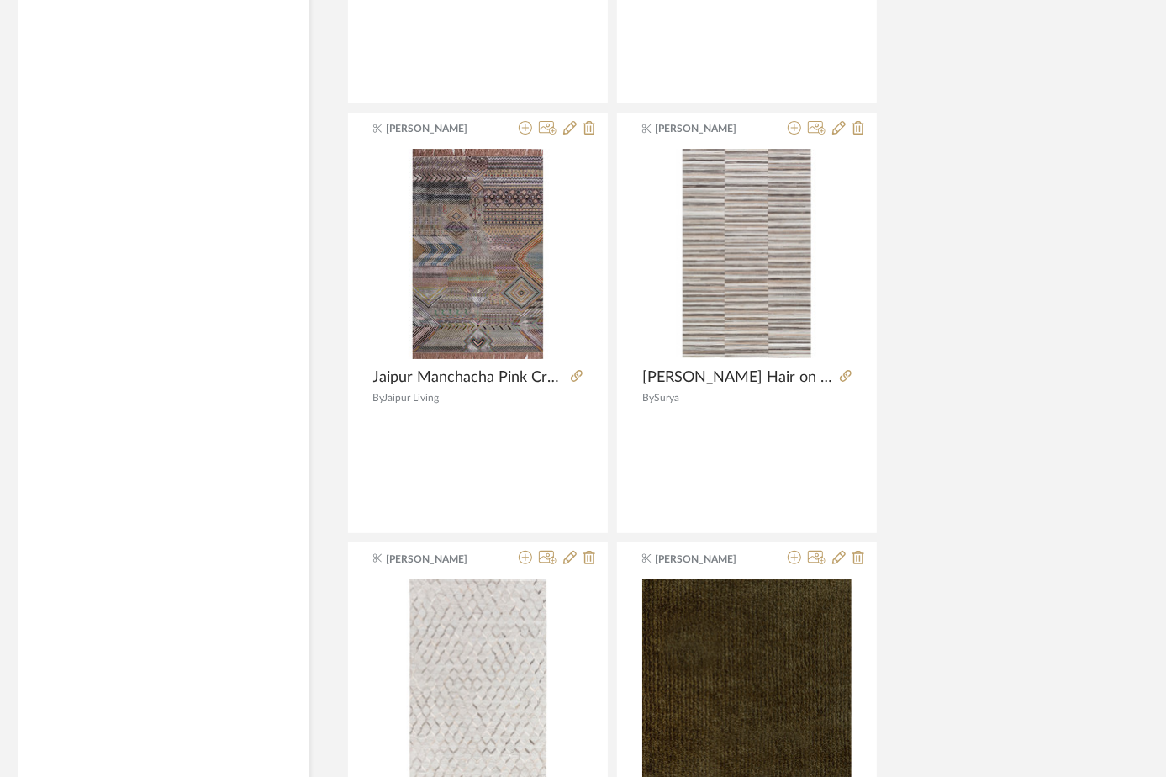
scroll to position [30331, 44]
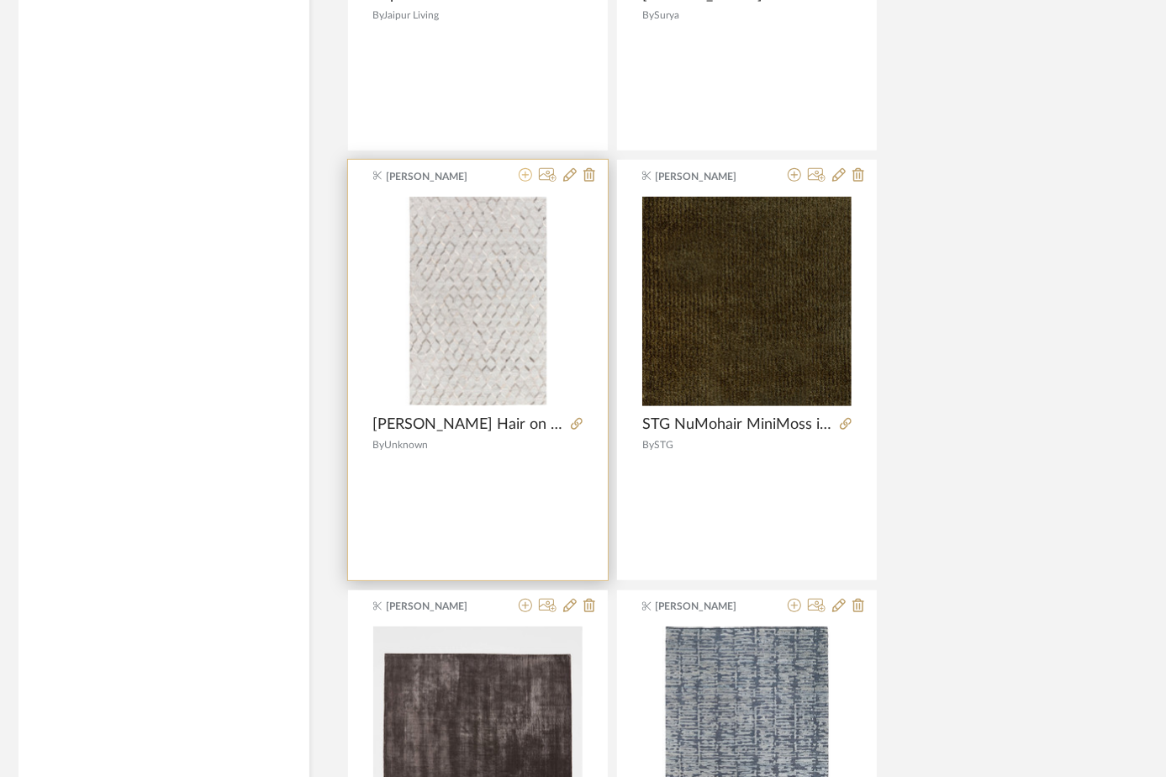
click at [524, 168] on icon at bounding box center [525, 174] width 13 height 13
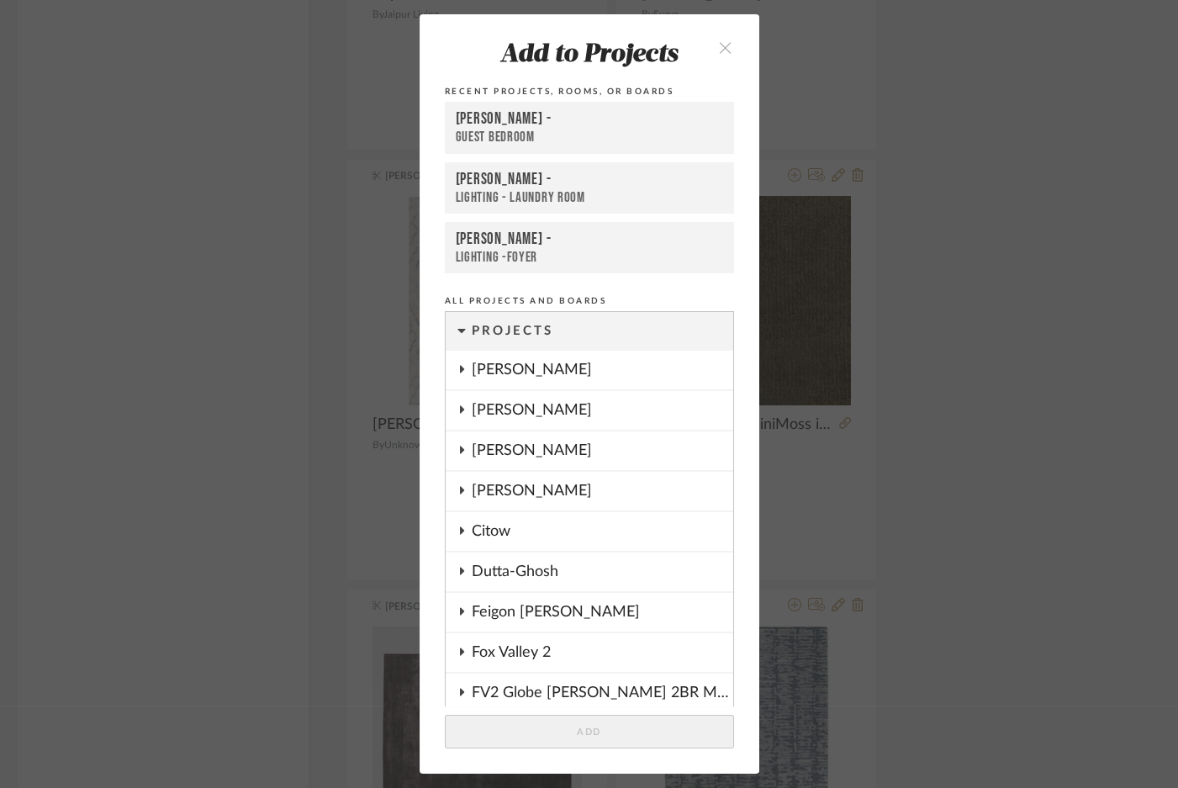
scroll to position [1676, 0]
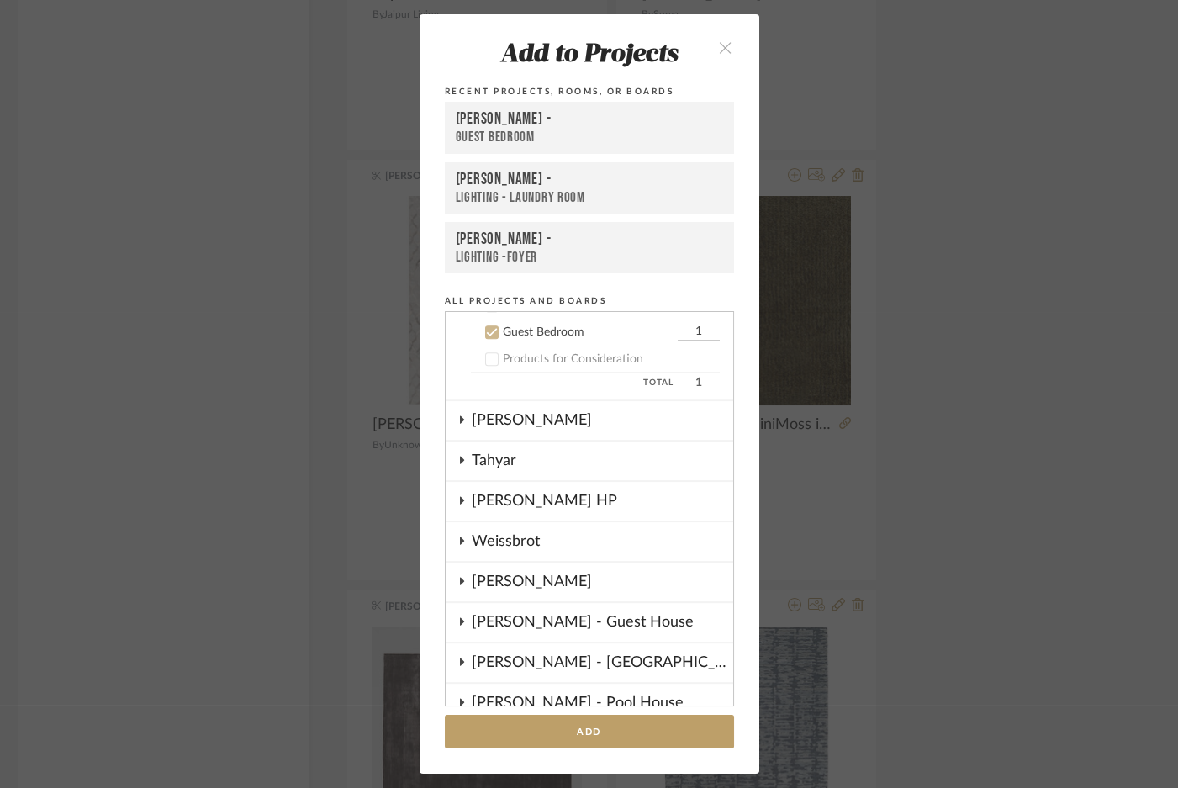
click at [535, 126] on div "[PERSON_NAME] -" at bounding box center [589, 119] width 267 height 20
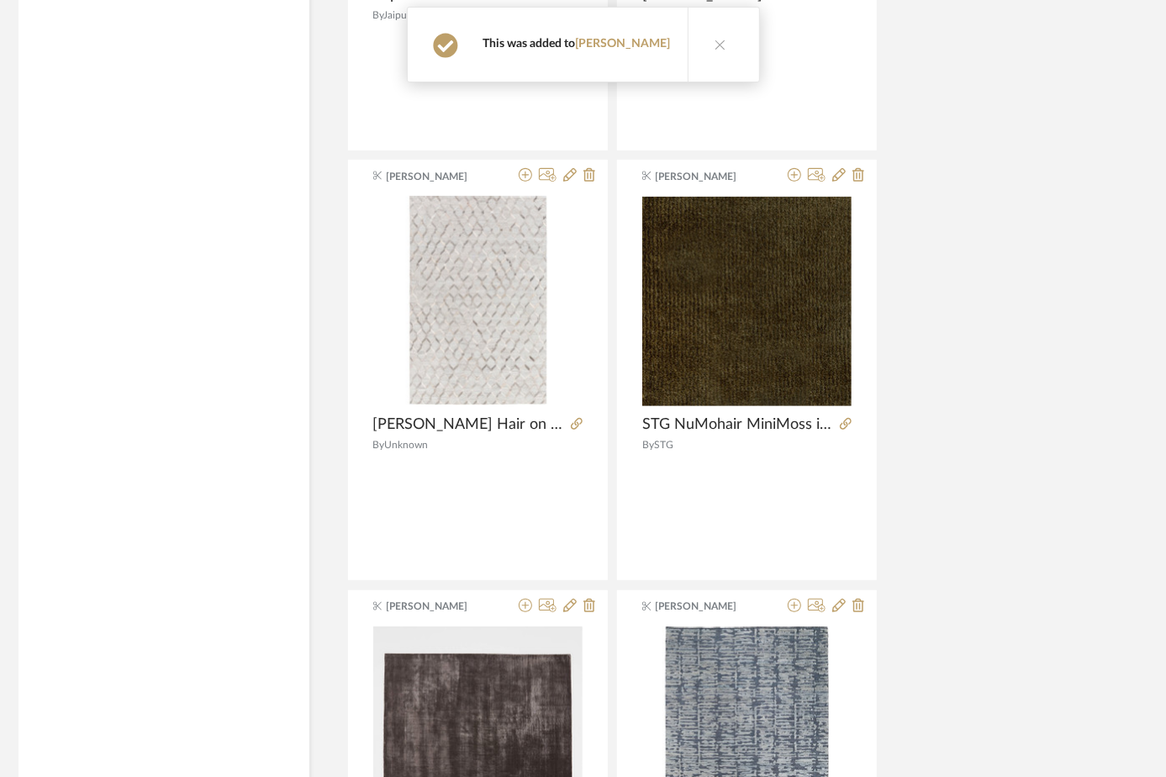
scroll to position [30713, 44]
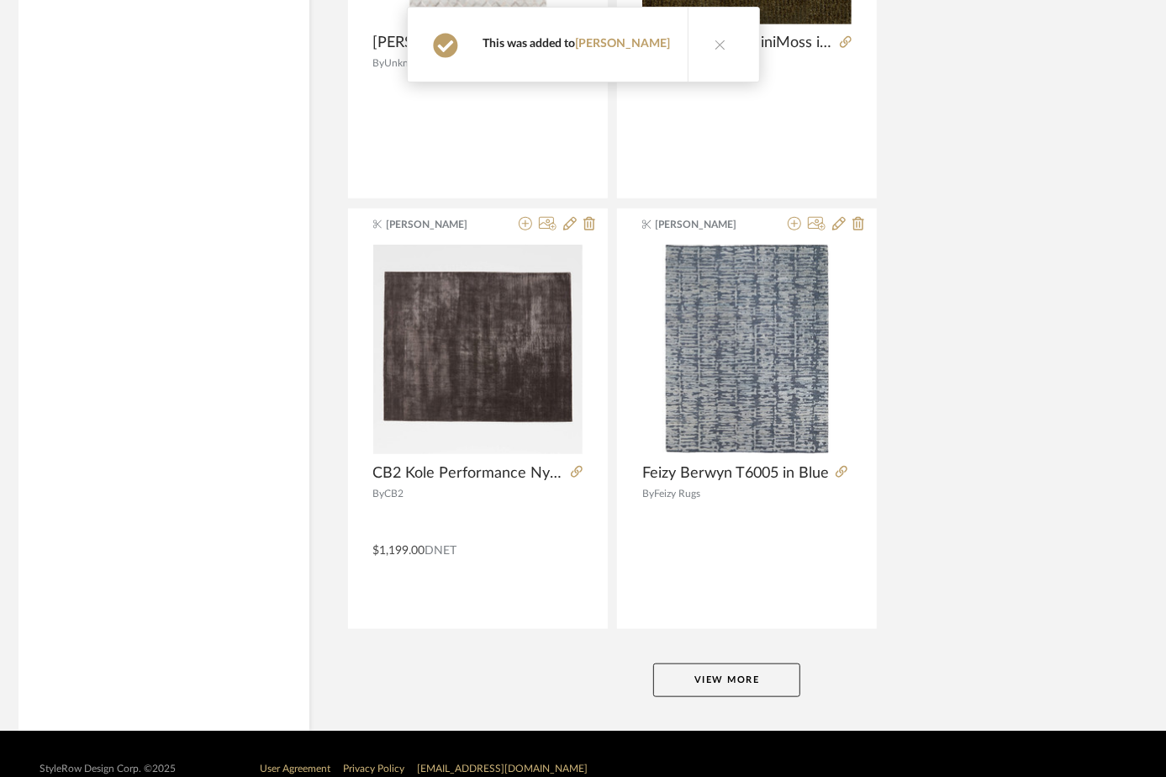
click at [745, 665] on button "View More" at bounding box center [726, 680] width 147 height 34
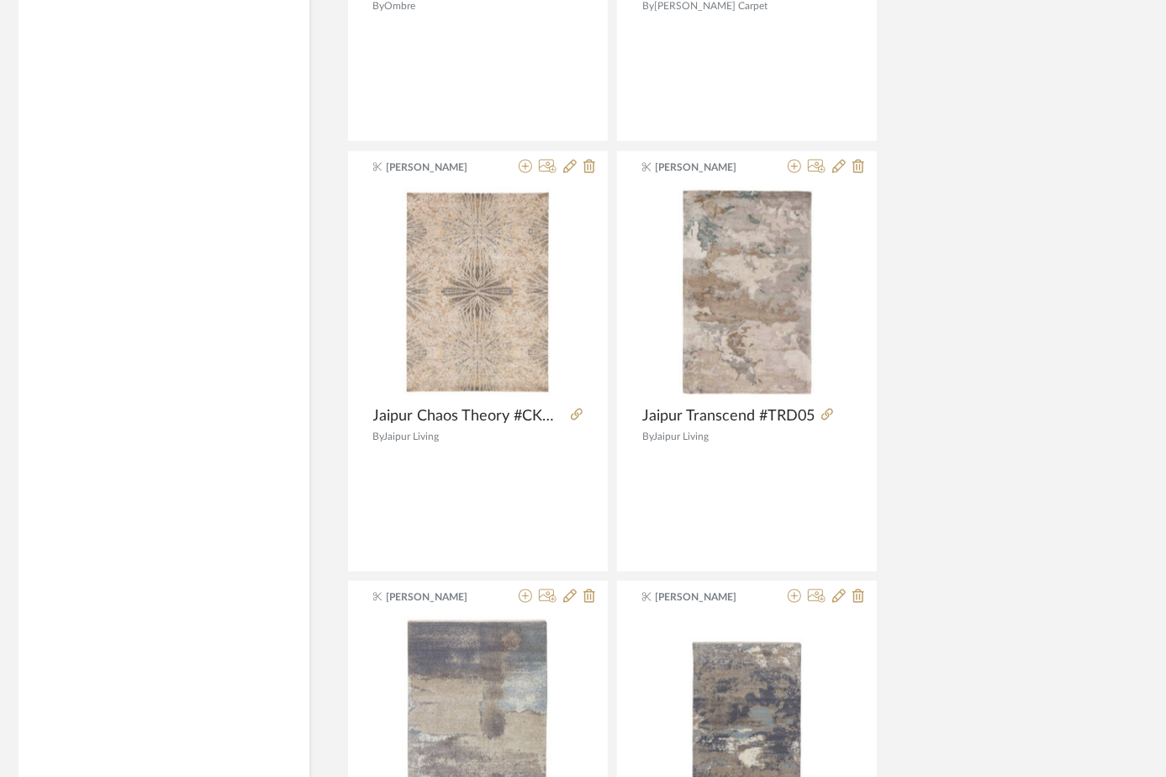
scroll to position [31554, 44]
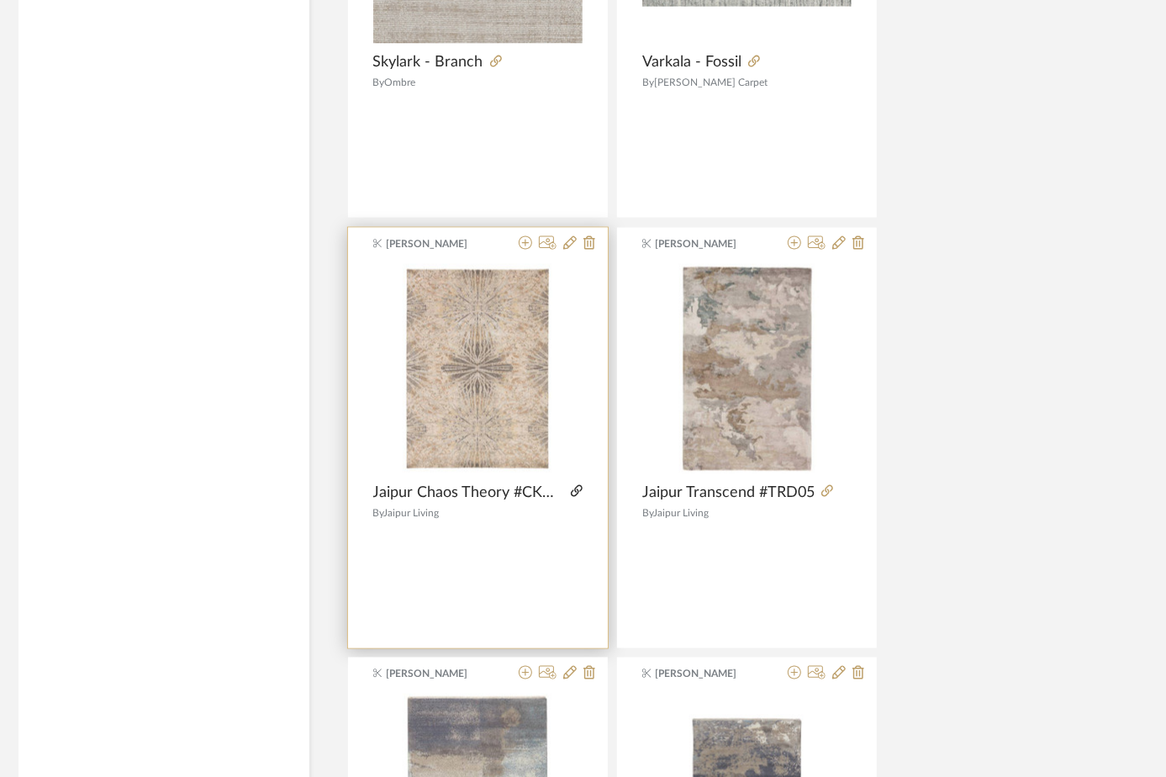
click at [580, 485] on icon at bounding box center [577, 491] width 12 height 12
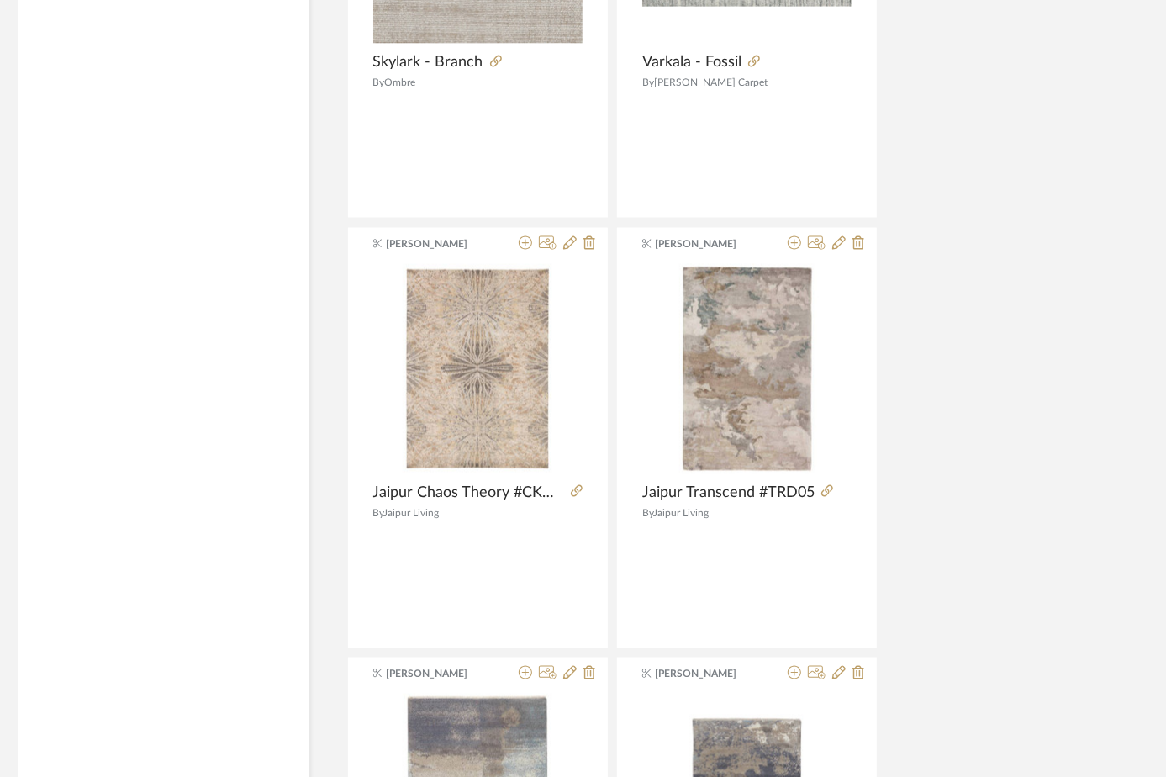
scroll to position [31707, 44]
